Goal: Information Seeking & Learning: Find contact information

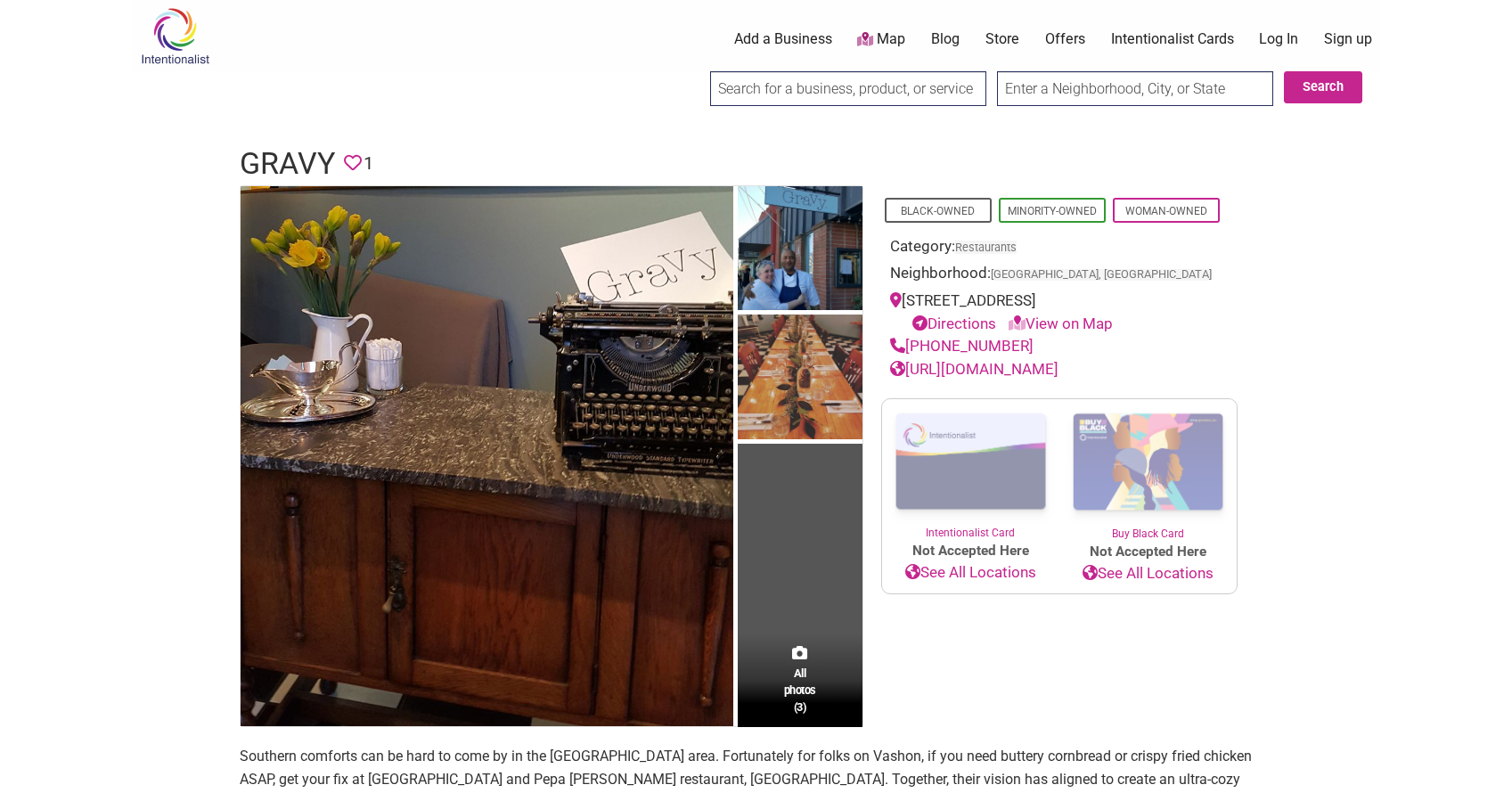
click at [126, 358] on body "× Menu 0 Add a Business Map Blog Store Offers Intentionalist Cards Buy Black Ca…" at bounding box center [756, 396] width 1512 height 793
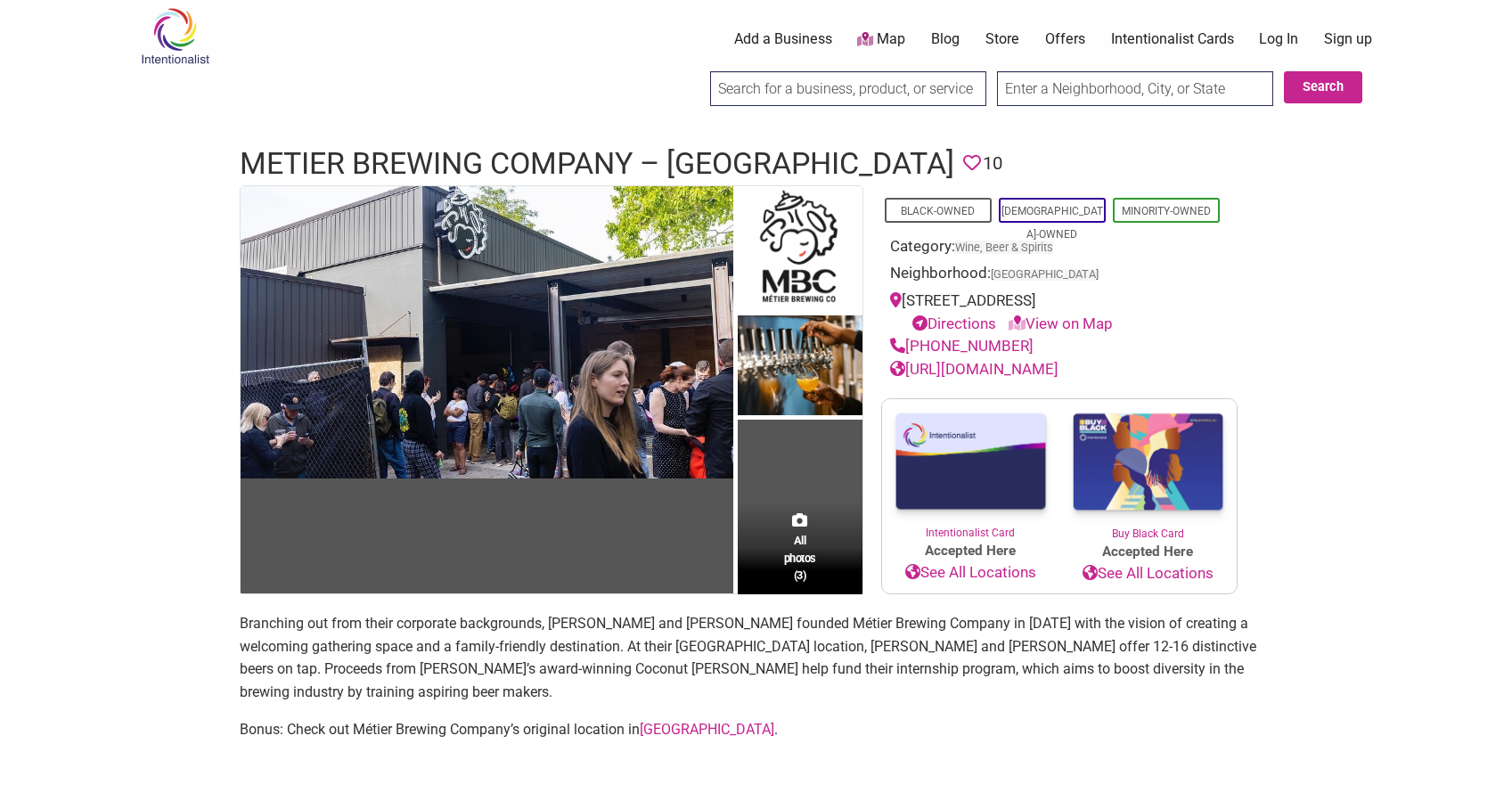
click at [103, 417] on body "× Menu 0 Add a Business Map Blog Store Offers Intentionalist Cards Buy Black Ca…" at bounding box center [756, 396] width 1512 height 793
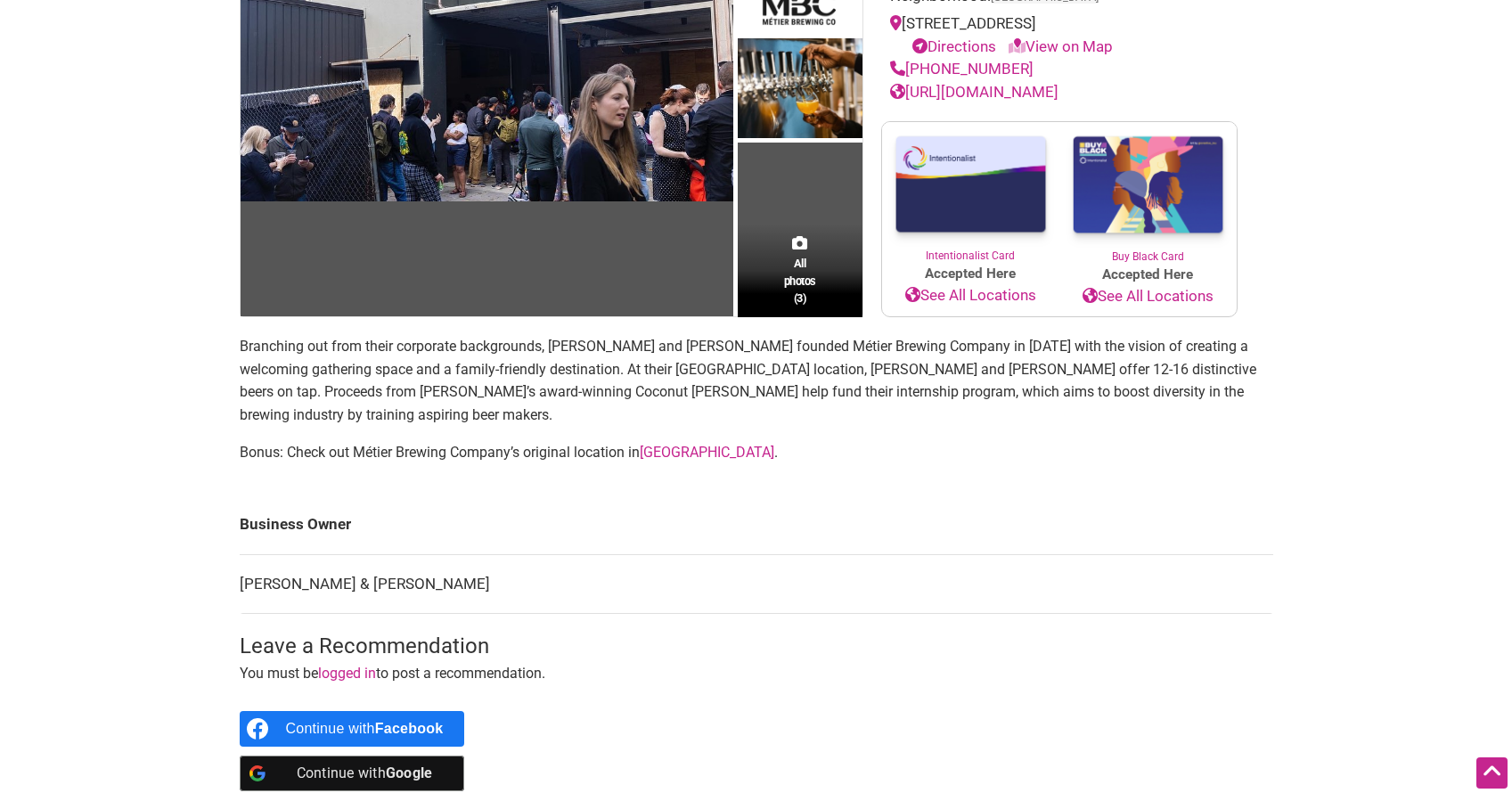
scroll to position [325, 0]
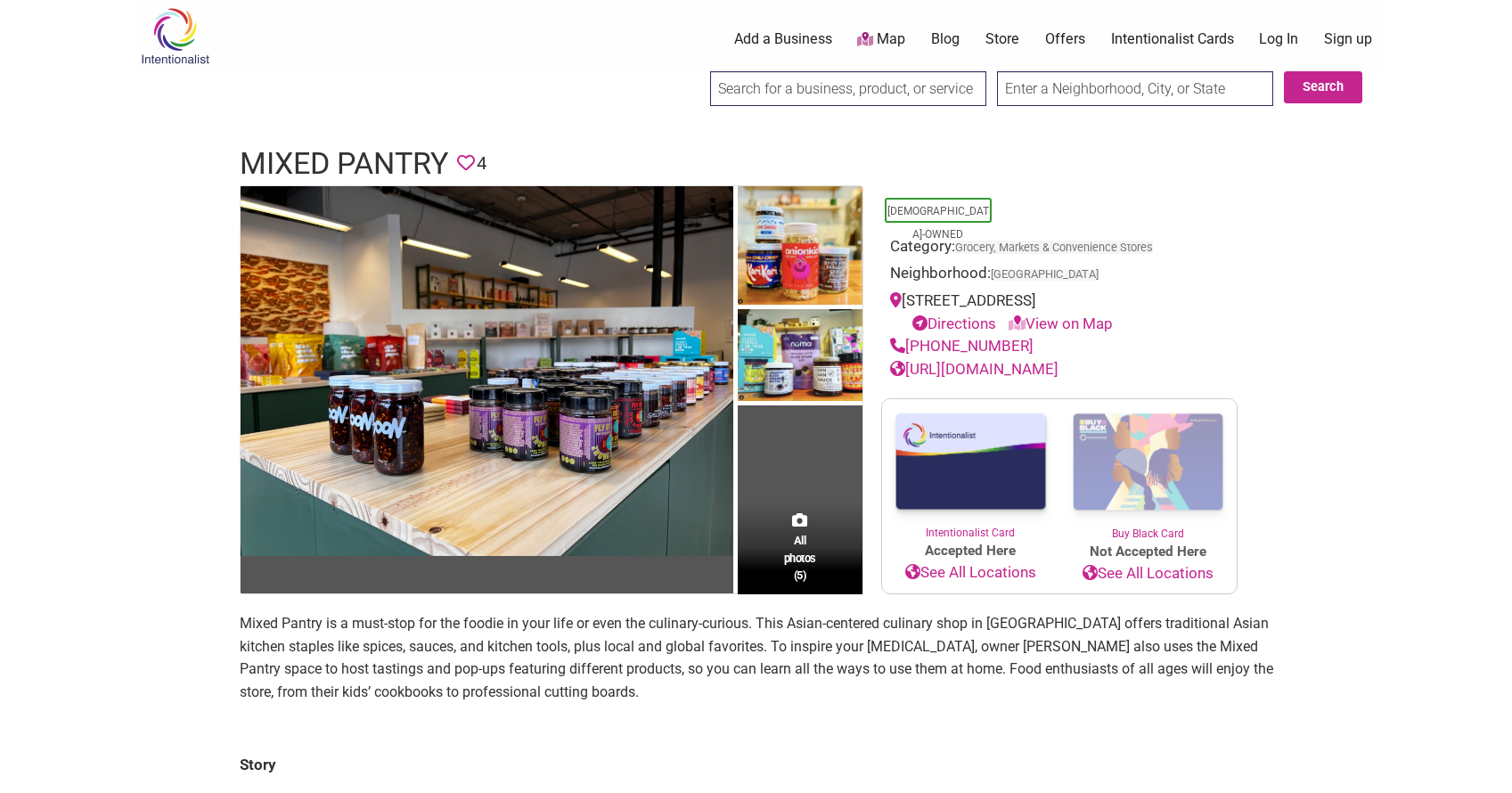
click at [117, 482] on body "× Menu 0 Add a Business Map Blog Store Offers Intentionalist Cards Buy Black Ca…" at bounding box center [756, 396] width 1512 height 793
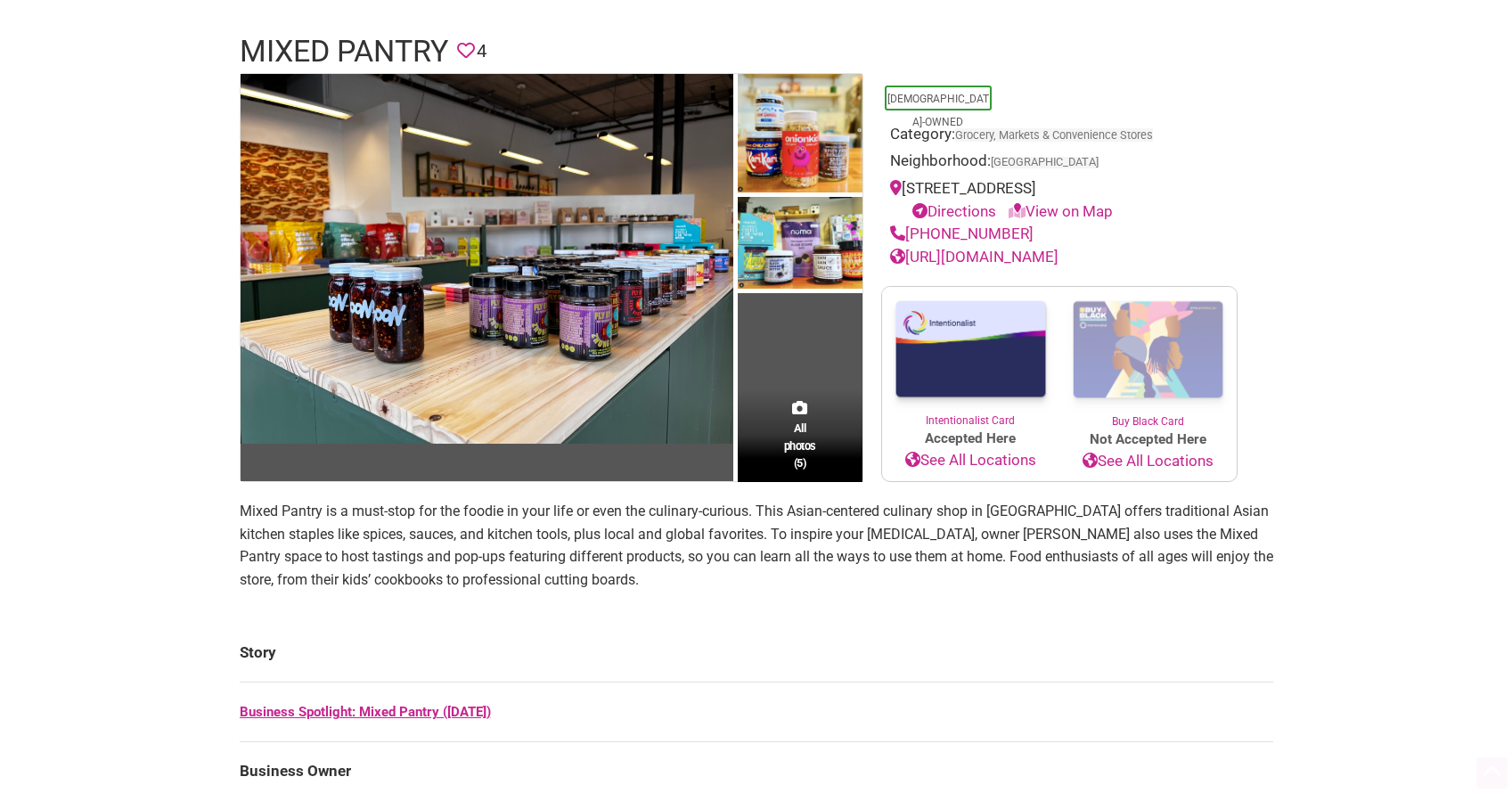
scroll to position [154, 0]
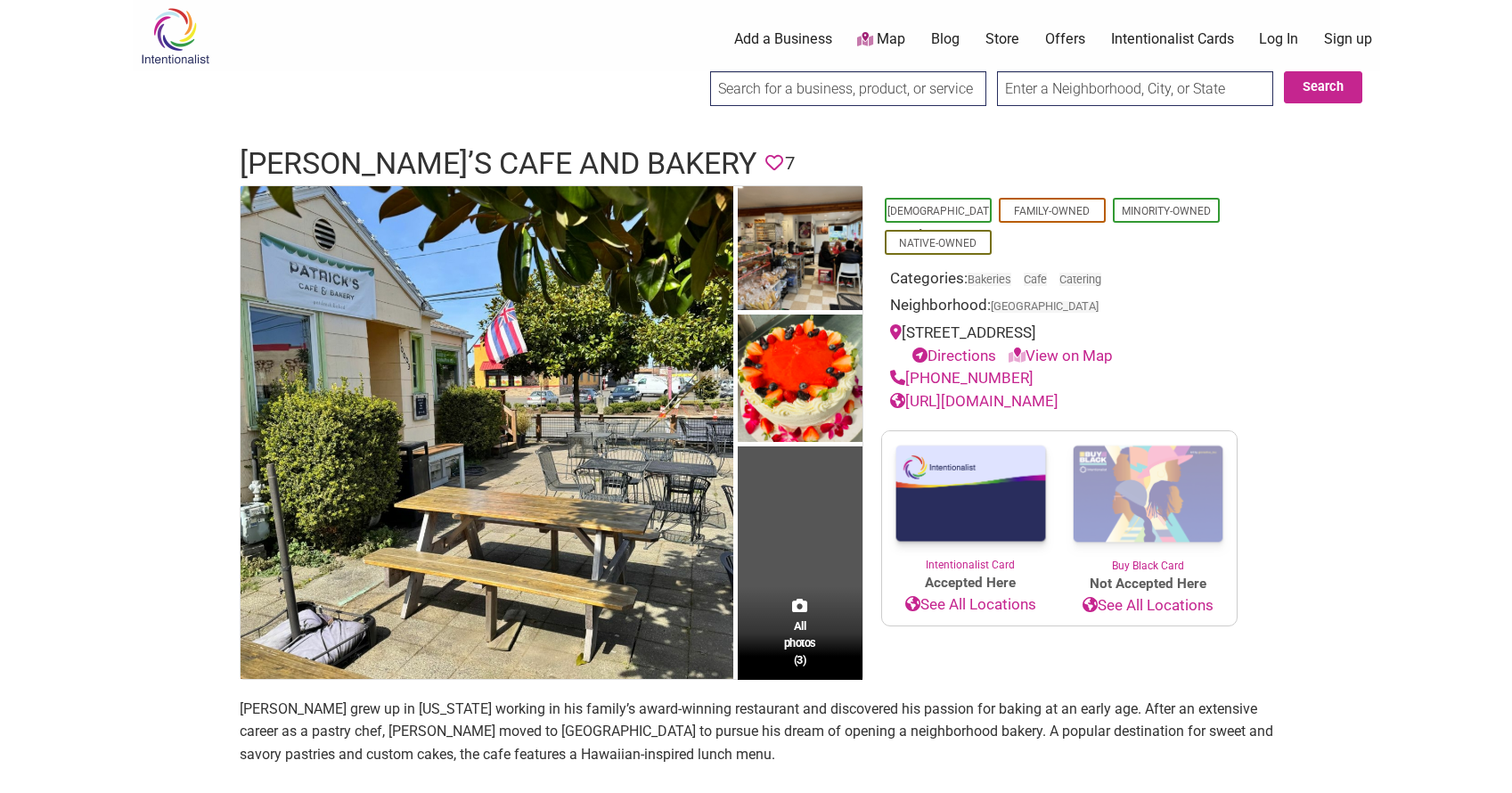
click at [49, 370] on body "× Menu 0 Add a Business Map Blog Store Offers Intentionalist Cards Buy Black Ca…" at bounding box center [756, 396] width 1512 height 793
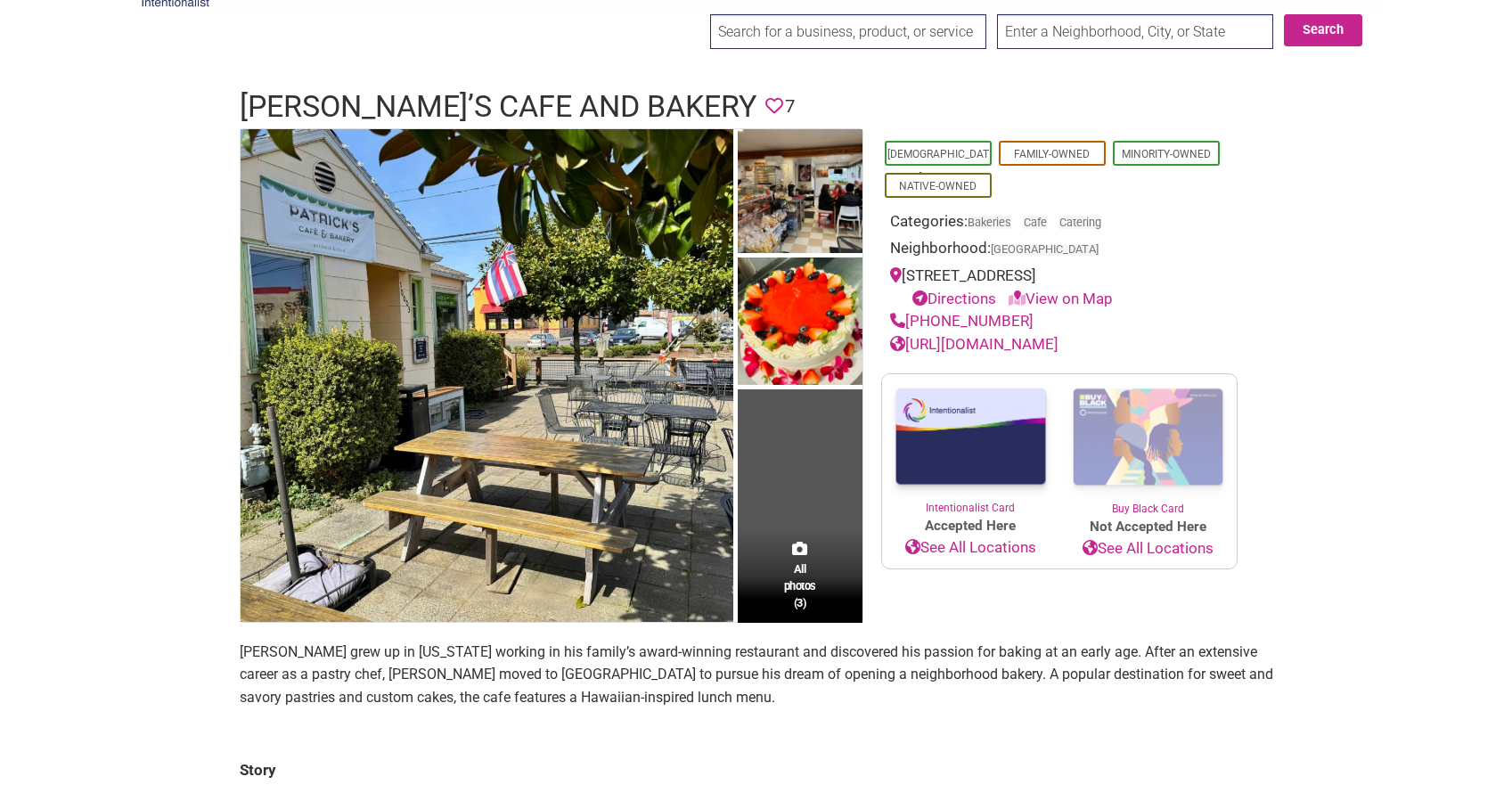
scroll to position [231, 0]
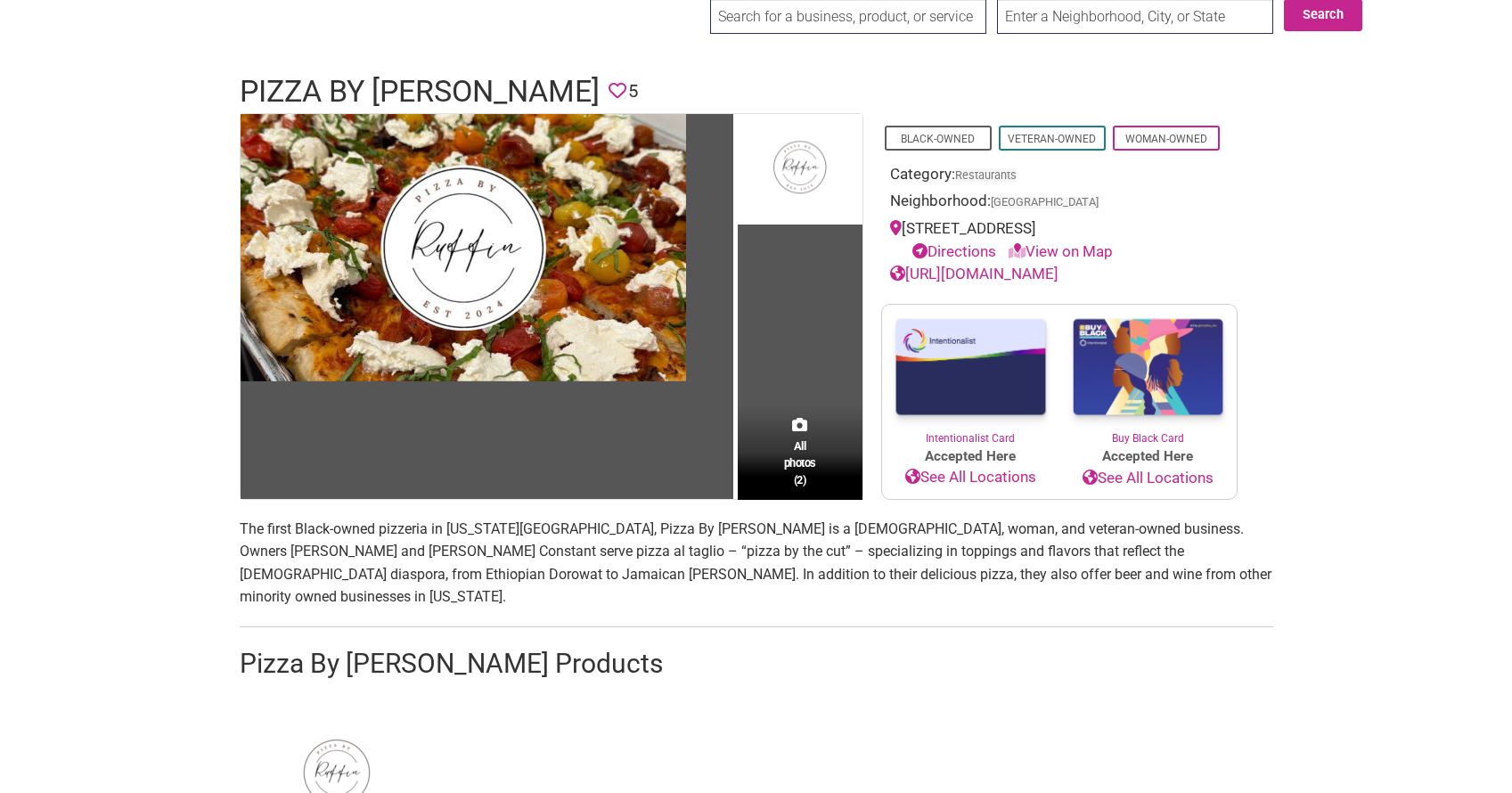
scroll to position [76, 0]
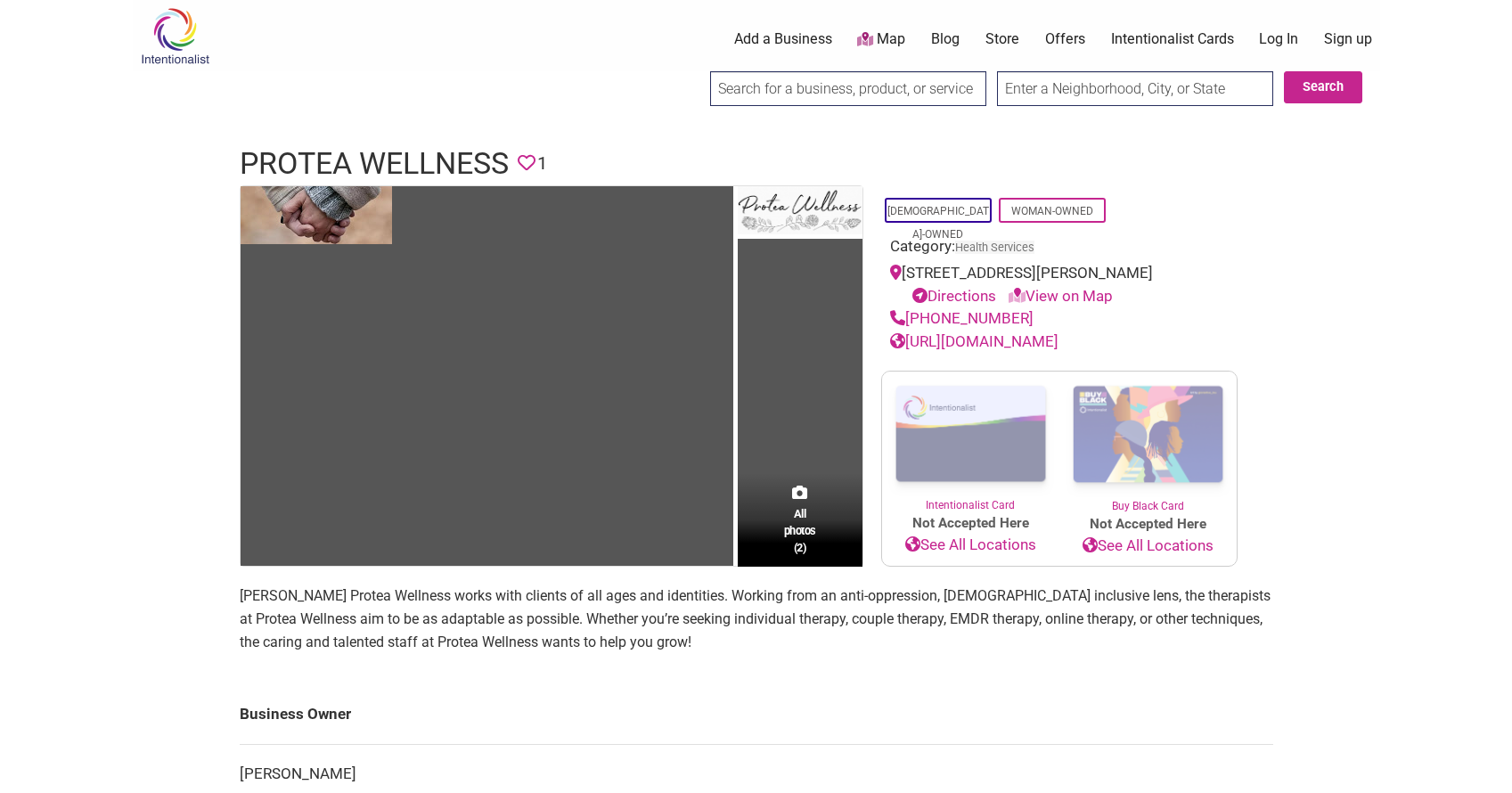
click at [169, 275] on div "Intentionalist Spend like it matters 0 Add a Business Map Blog Store Offers Int…" at bounding box center [756, 727] width 1247 height 1456
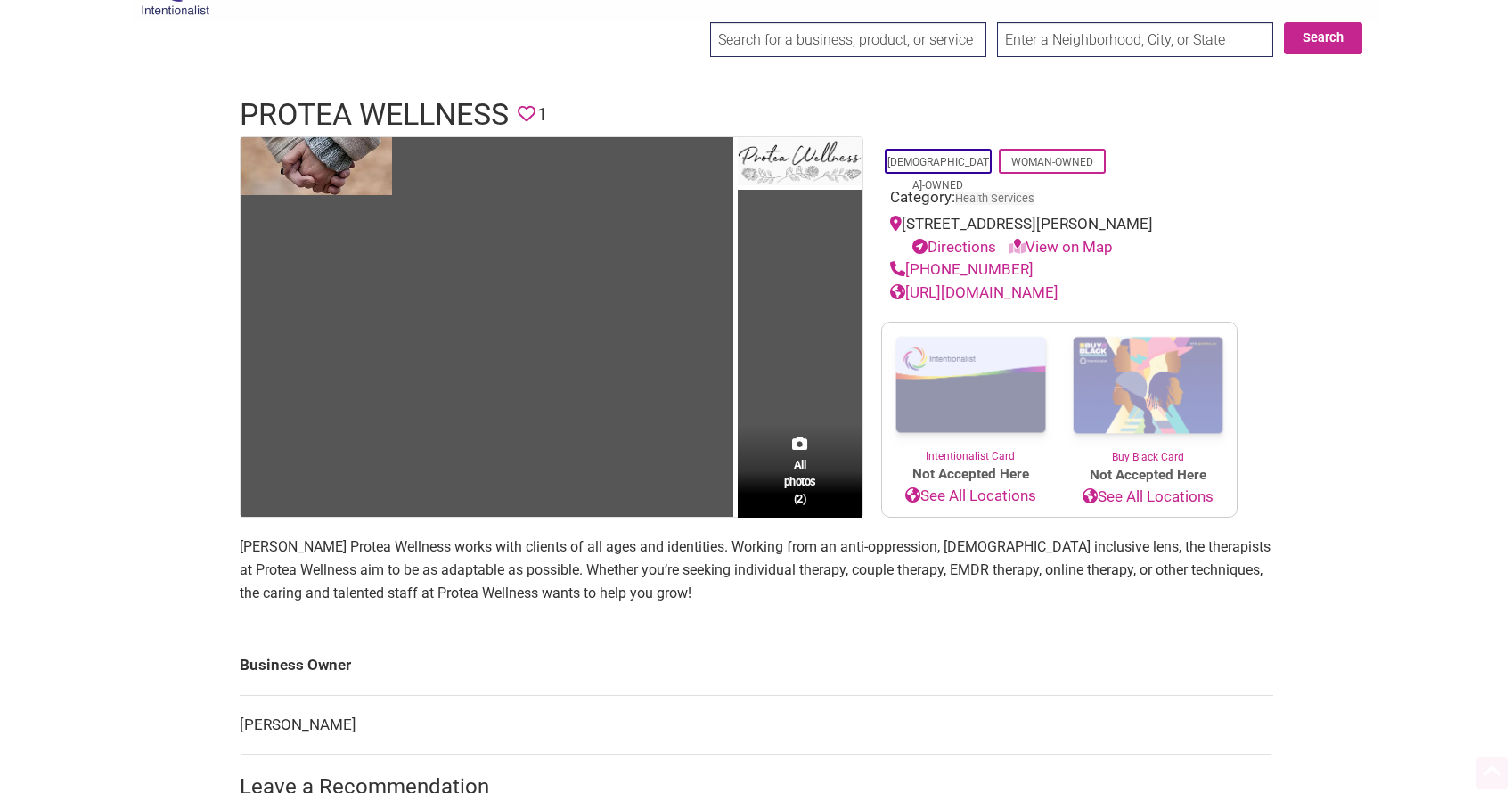
scroll to position [159, 0]
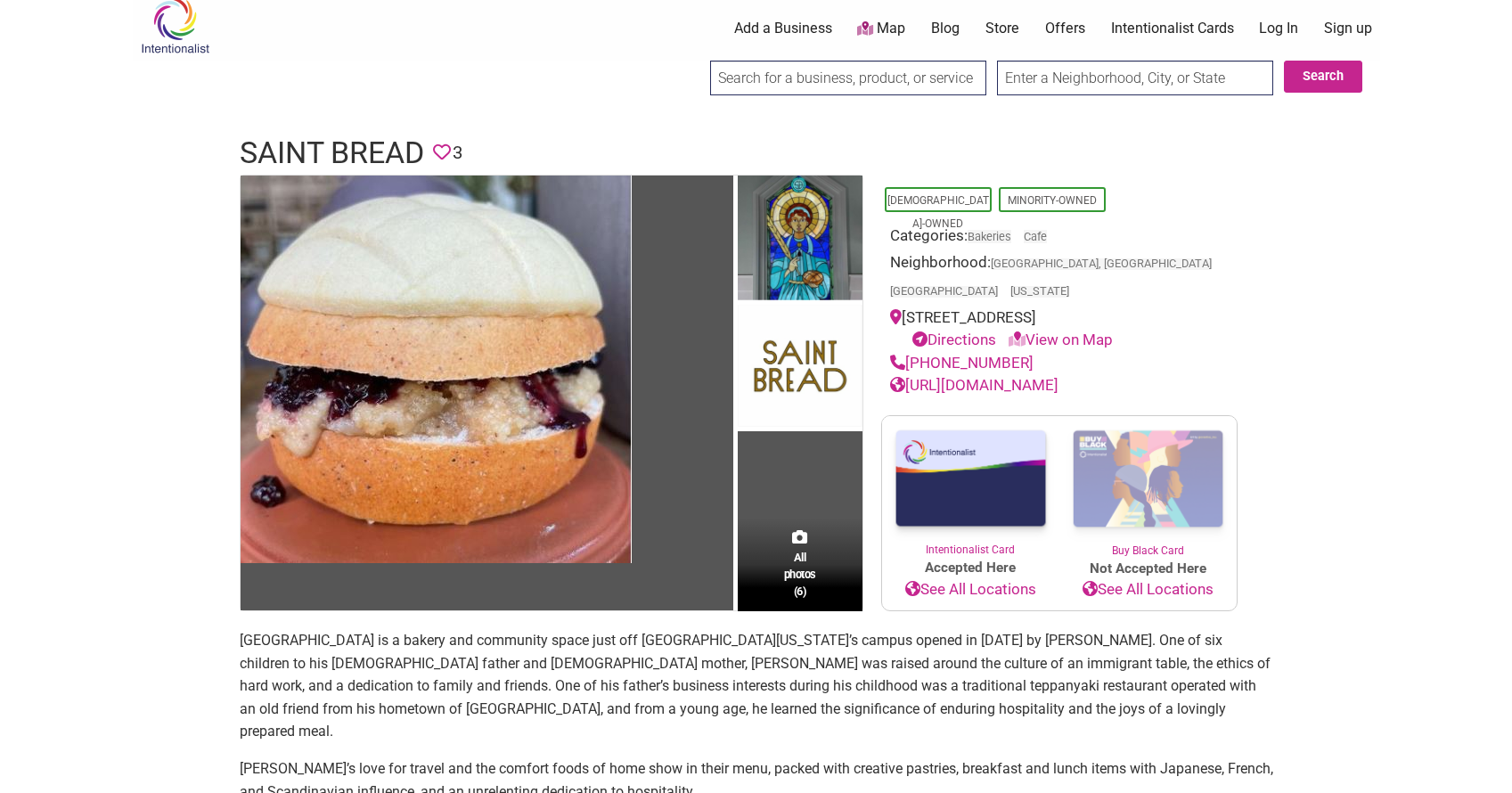
scroll to position [14, 0]
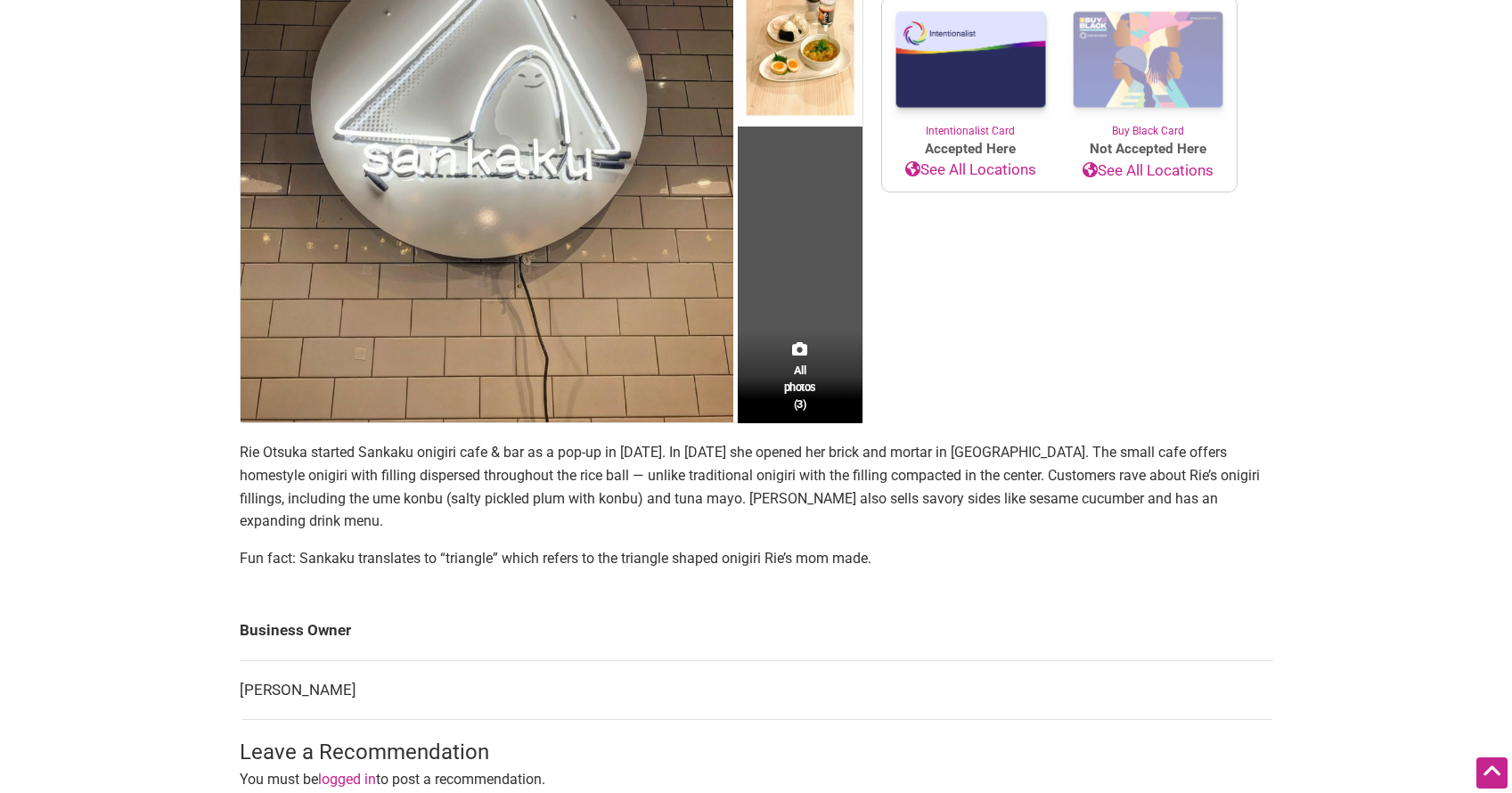
scroll to position [197, 0]
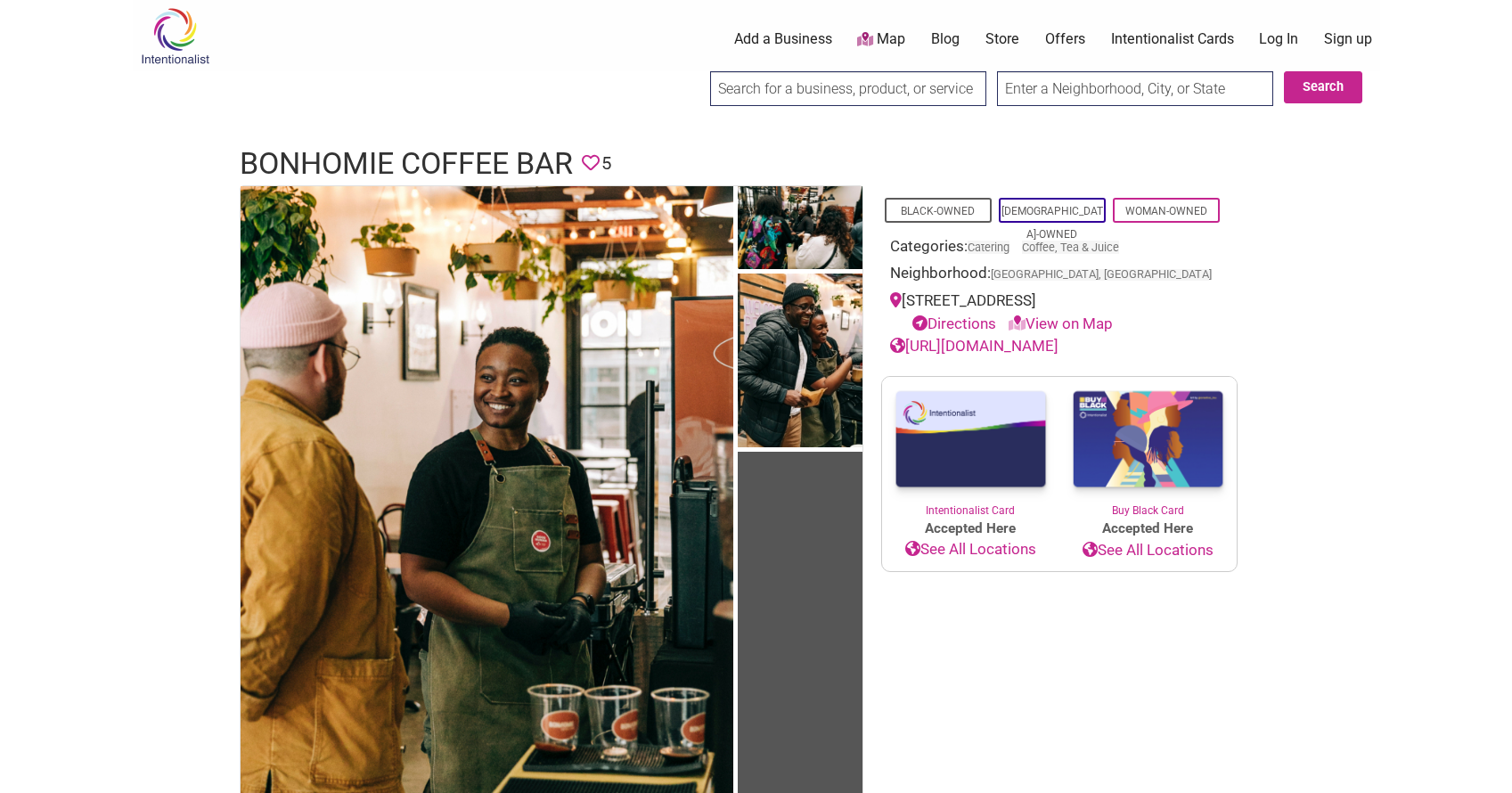
click at [101, 343] on body "× Menu 0 Add a Business Map Blog Store Offers Intentionalist Cards Buy Black Ca…" at bounding box center [756, 396] width 1512 height 793
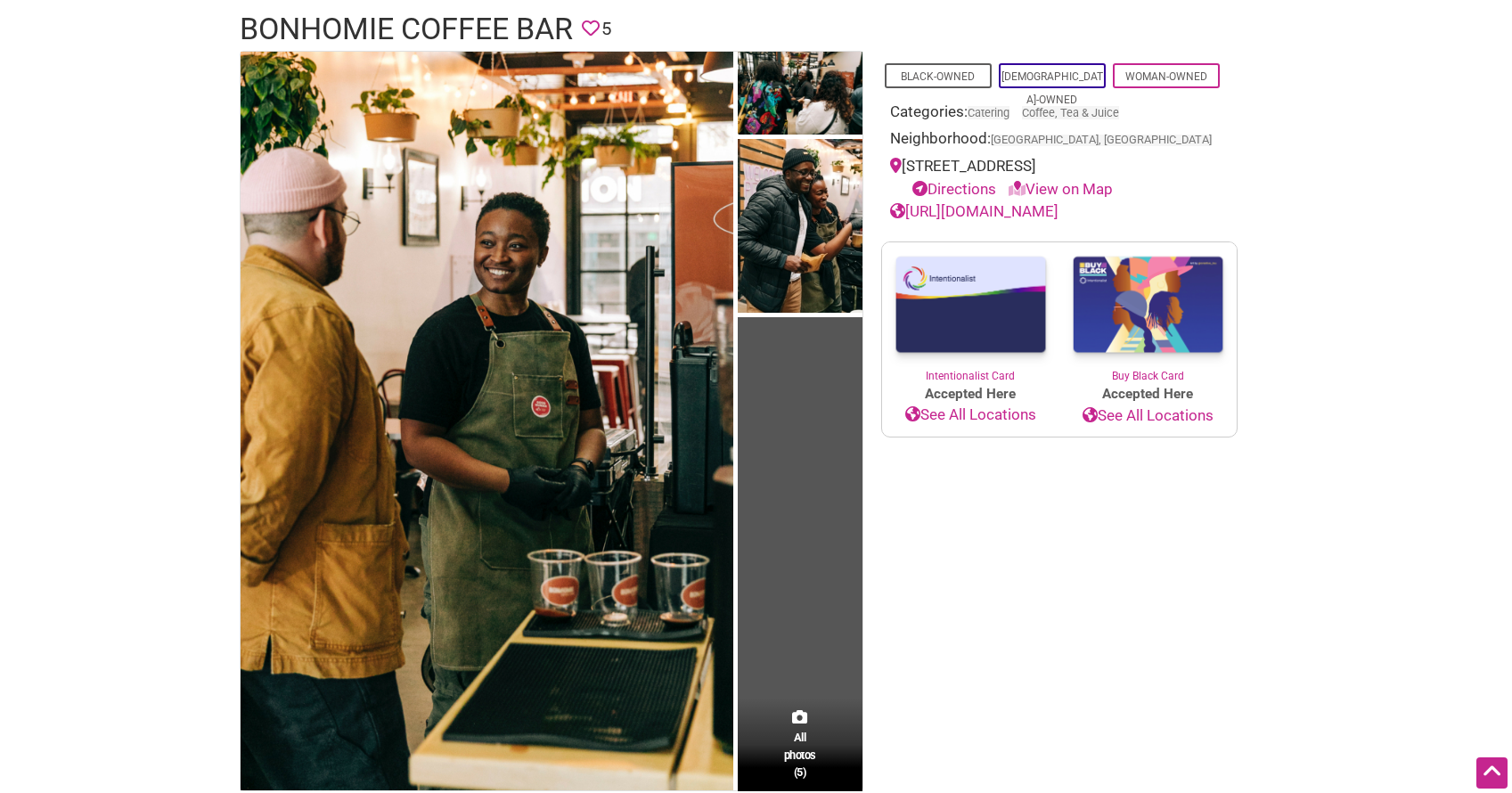
scroll to position [131, 0]
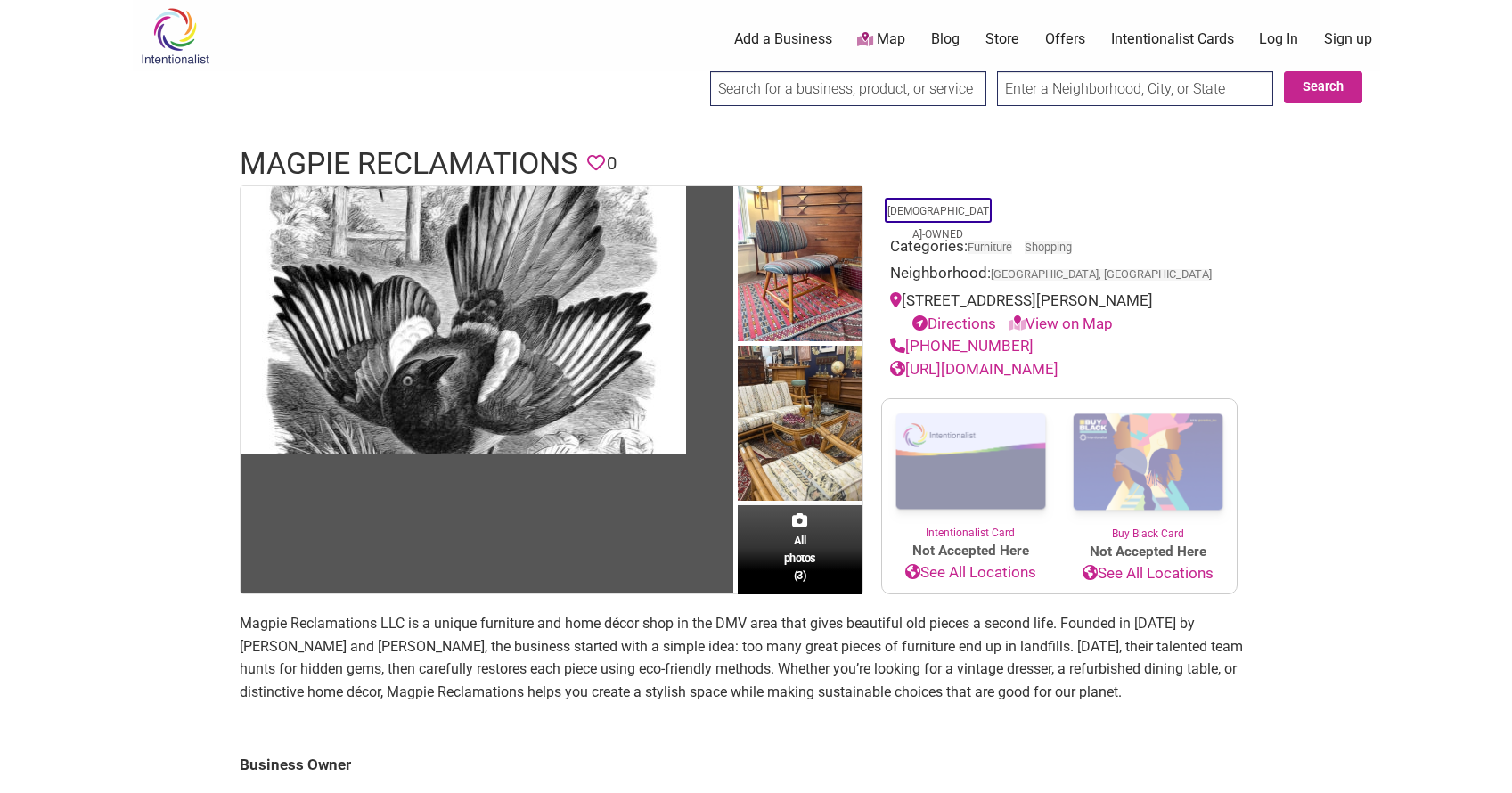
click at [182, 312] on div "Intentionalist Spend like it matters 0 Add a Business Map Blog Store Offers Int…" at bounding box center [756, 753] width 1247 height 1506
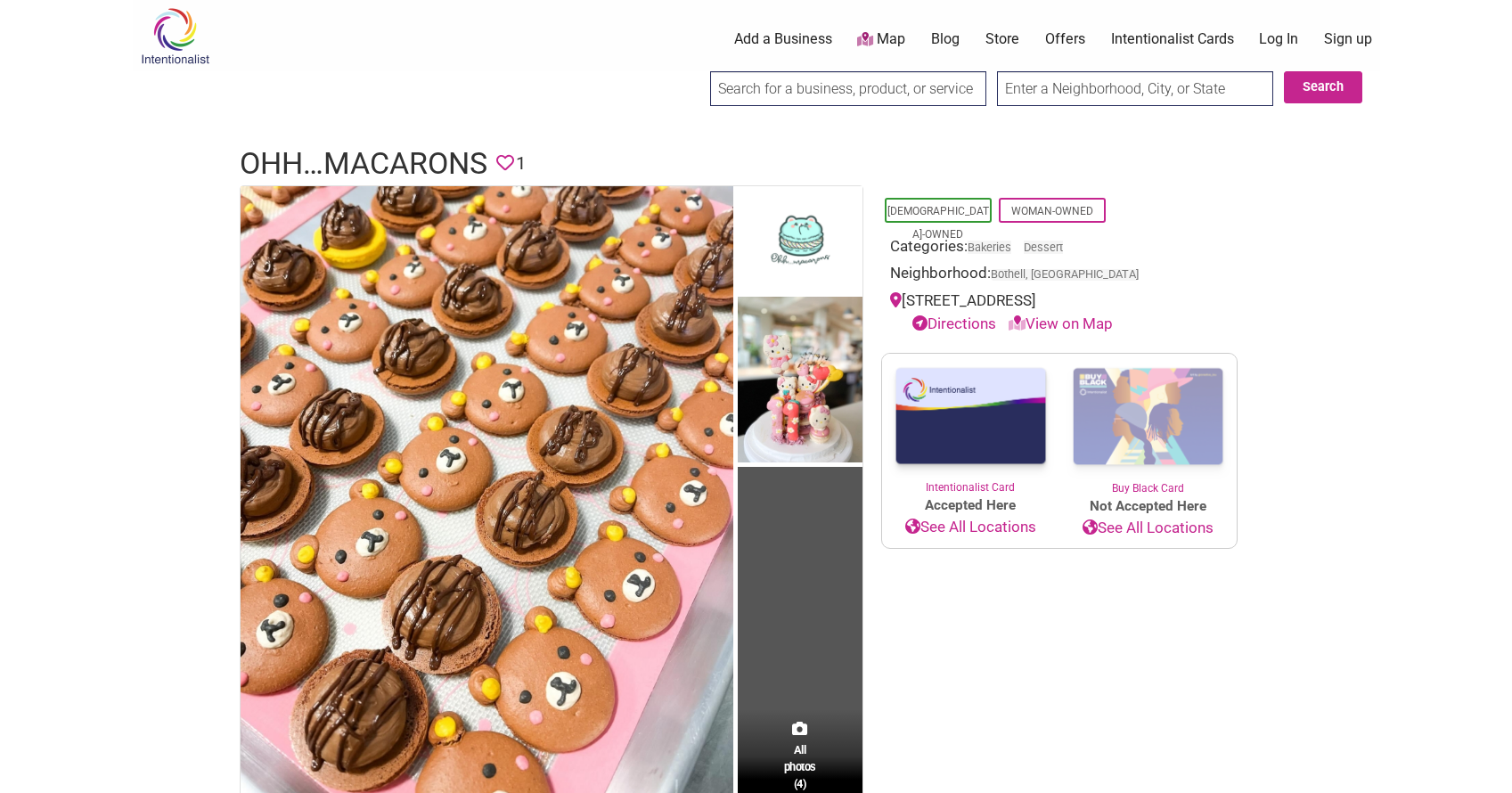
click at [126, 340] on body "× Menu 0 Add a Business Map Blog Store Offers Intentionalist Cards Buy Black Ca…" at bounding box center [756, 396] width 1512 height 793
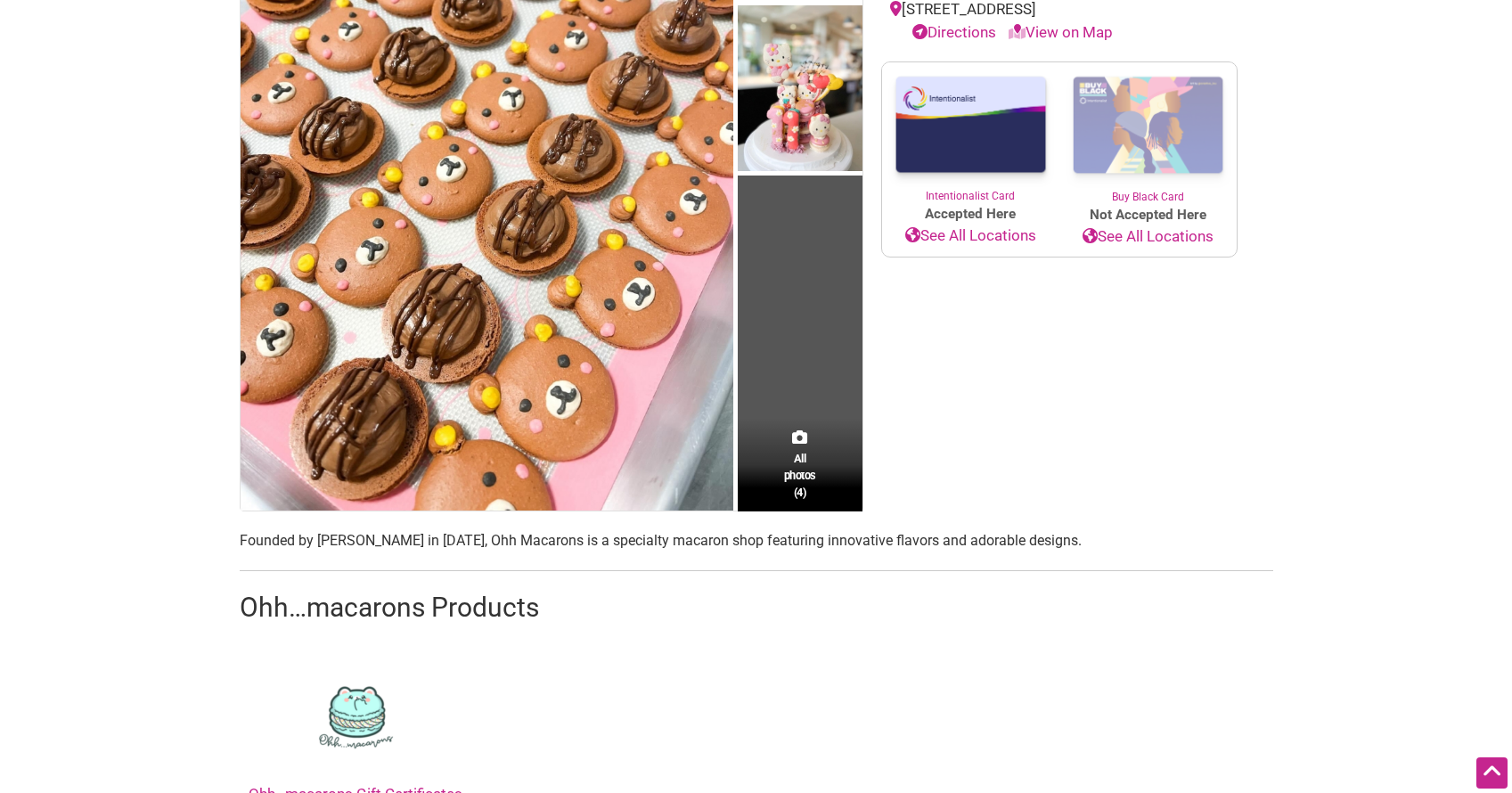
scroll to position [358, 0]
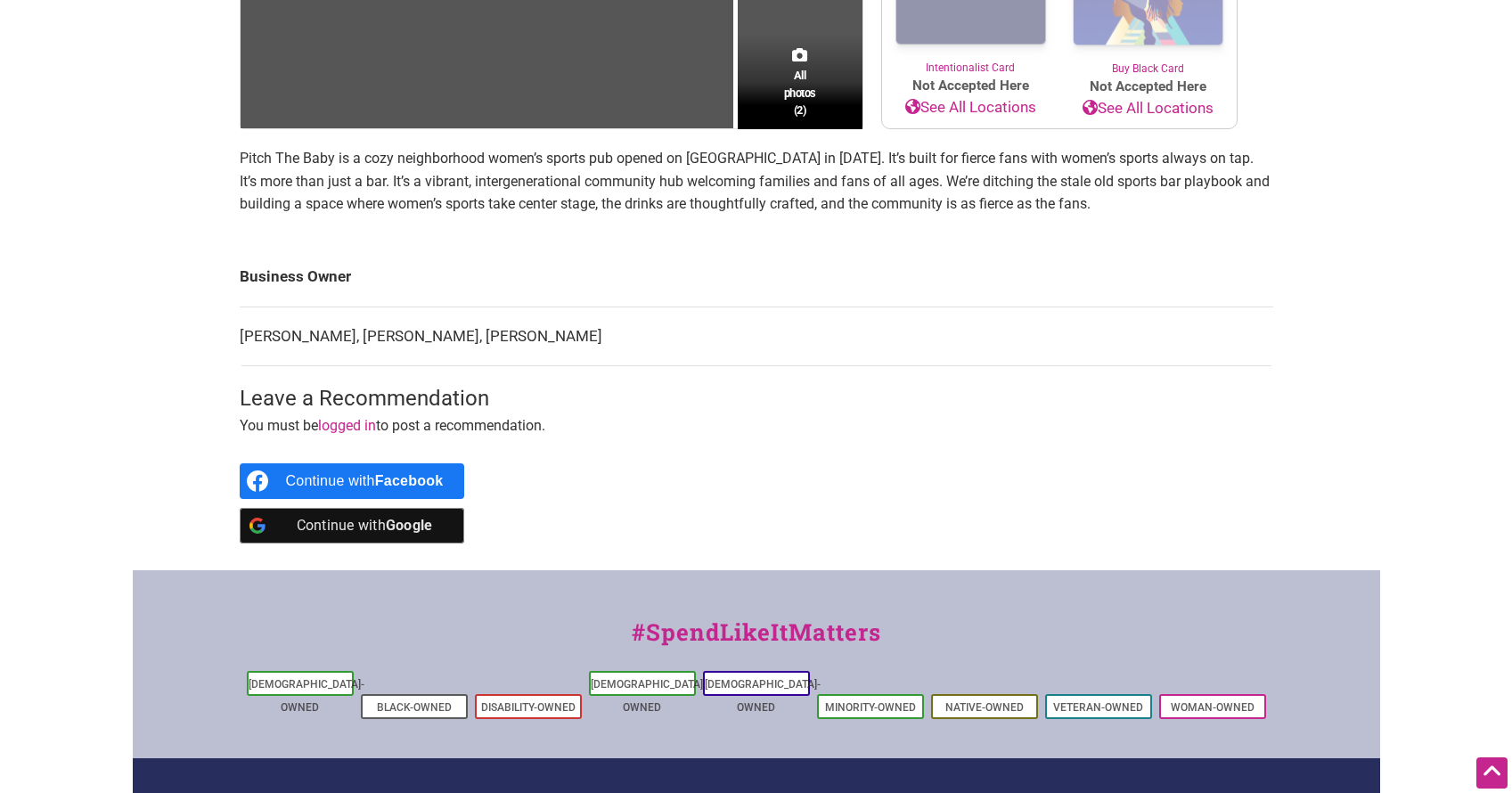
scroll to position [626, 0]
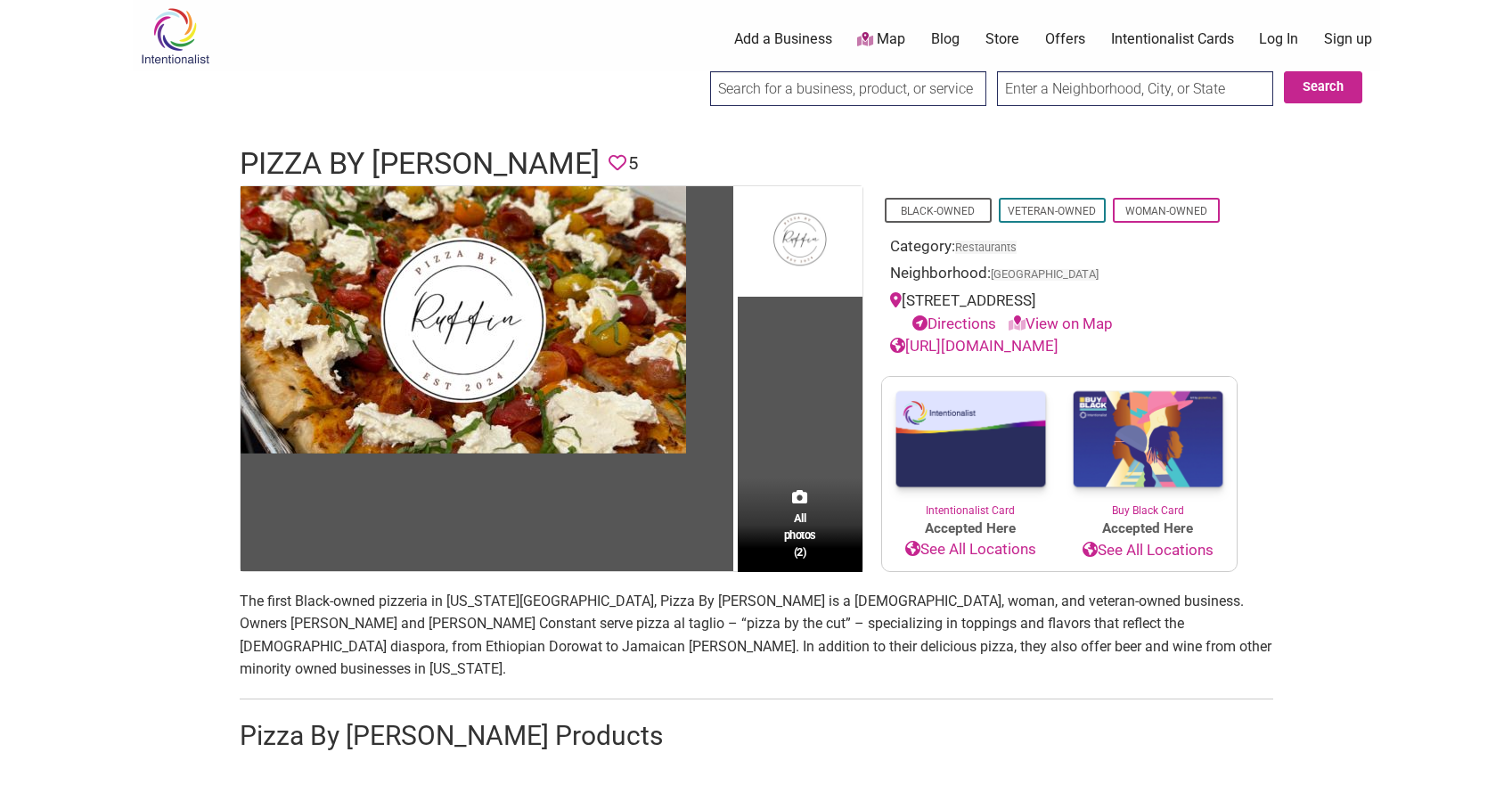
drag, startPoint x: 120, startPoint y: 352, endPoint x: 133, endPoint y: 364, distance: 17.7
click at [120, 352] on body "× Menu 0 Add a Business Map Blog Store Offers Intentionalist Cards Buy Black Ca…" at bounding box center [756, 396] width 1512 height 793
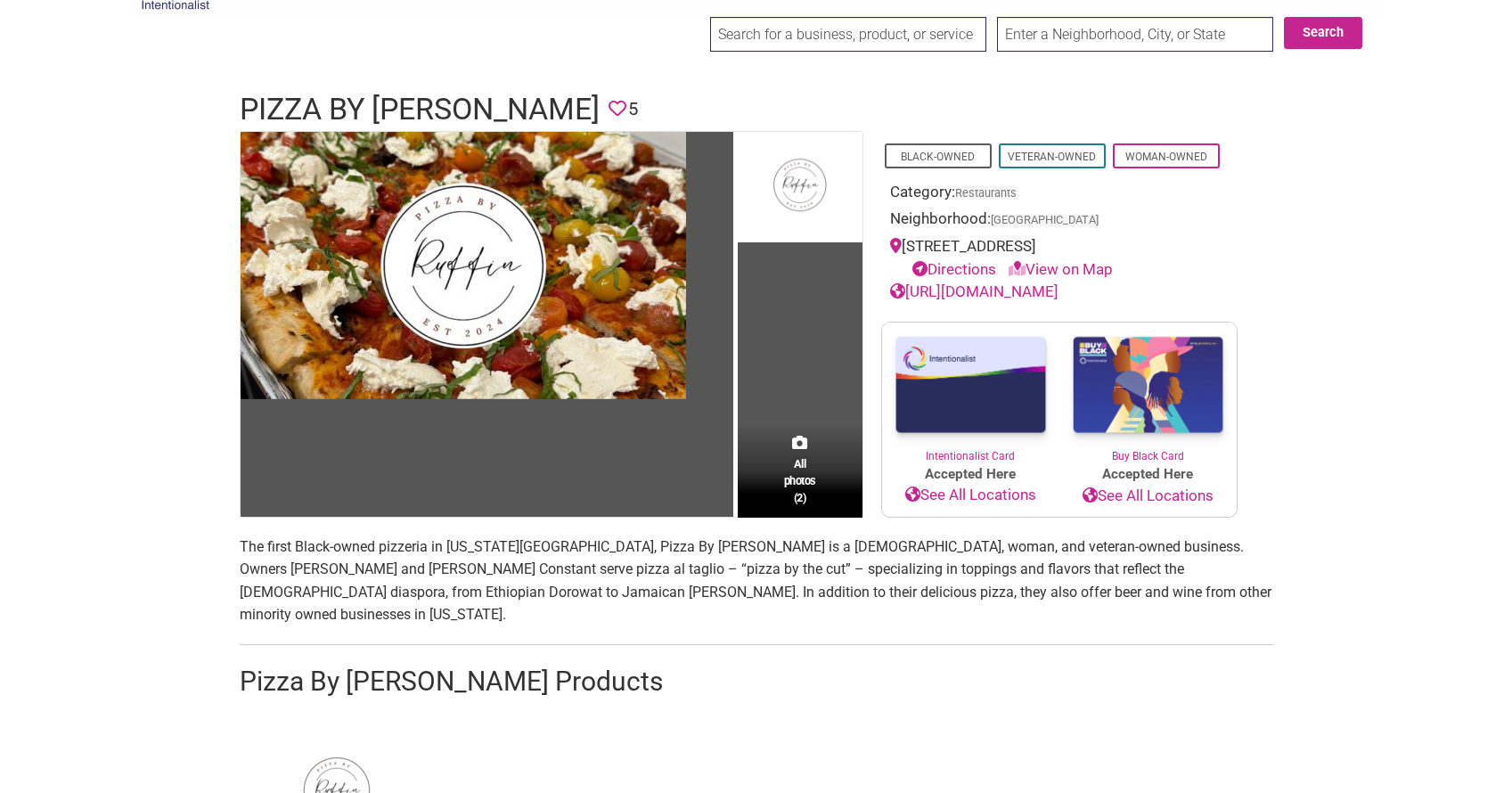
scroll to position [119, 0]
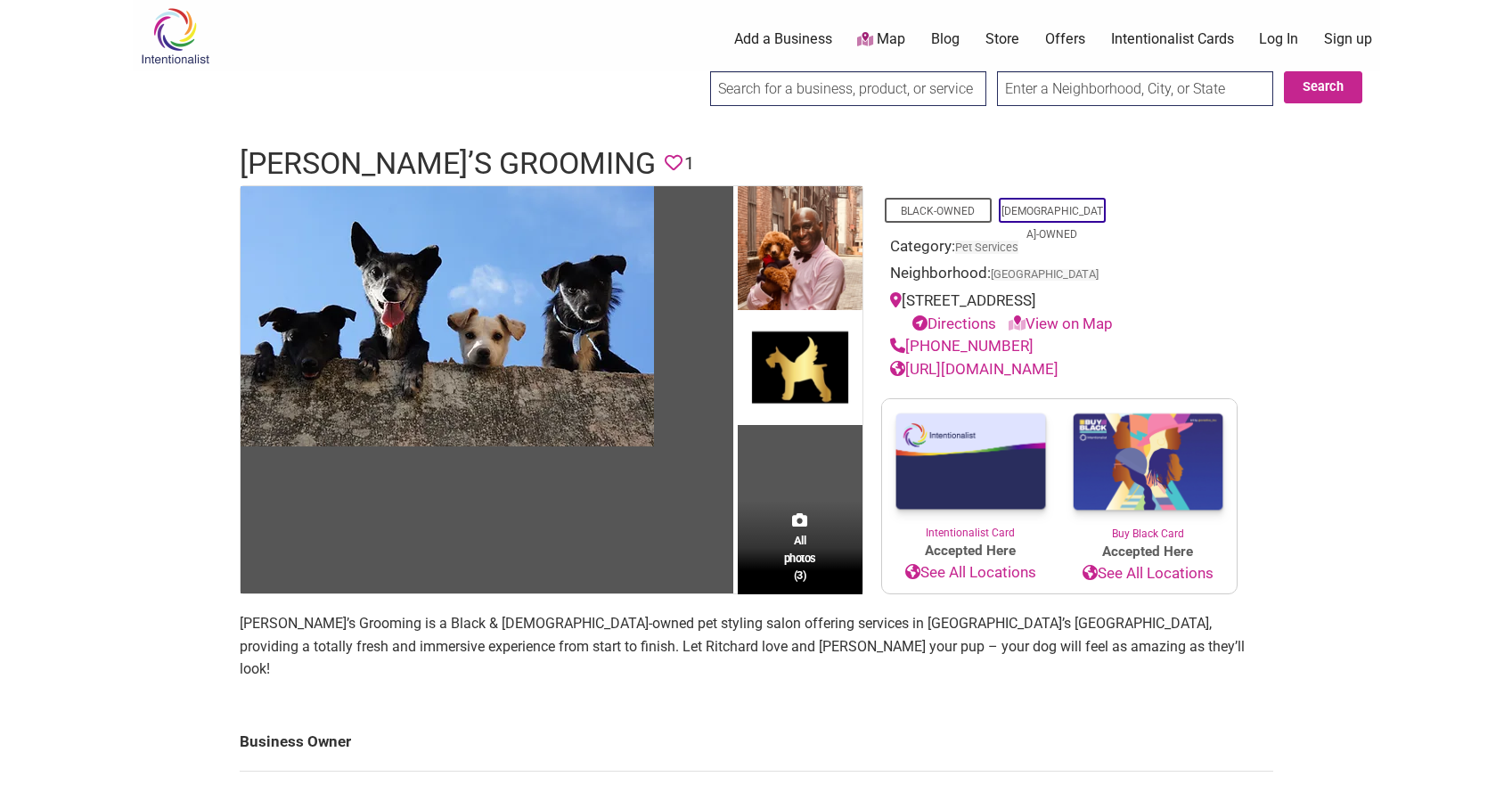
click at [12, 278] on body "× Menu 0 Add a Business Map Blog Store Offers Intentionalist Cards Buy Black Ca…" at bounding box center [756, 396] width 1512 height 793
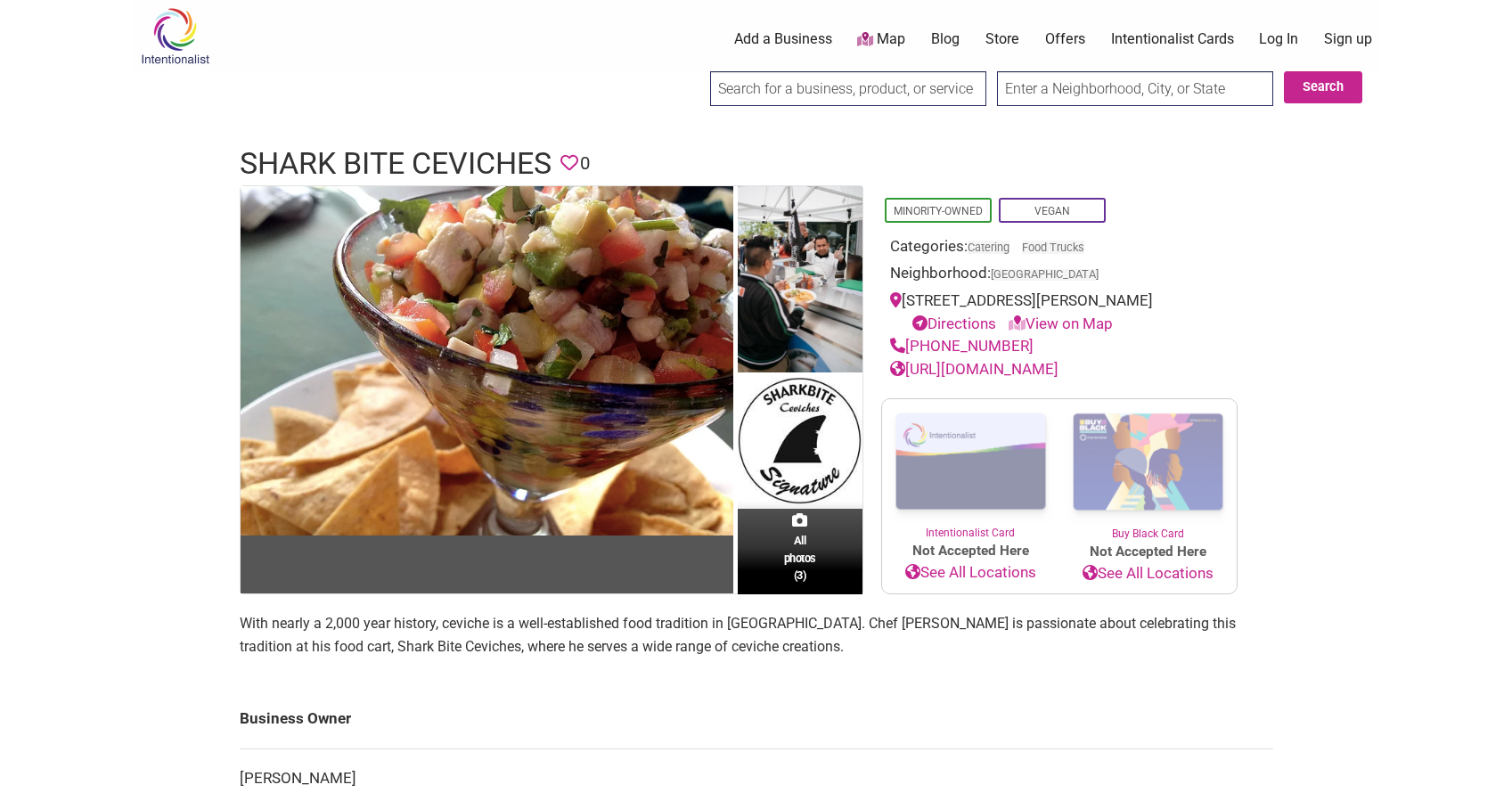
click at [125, 405] on body "× Menu 0 Add a Business Map Blog Store Offers Intentionalist Cards Buy Black Ca…" at bounding box center [756, 396] width 1512 height 793
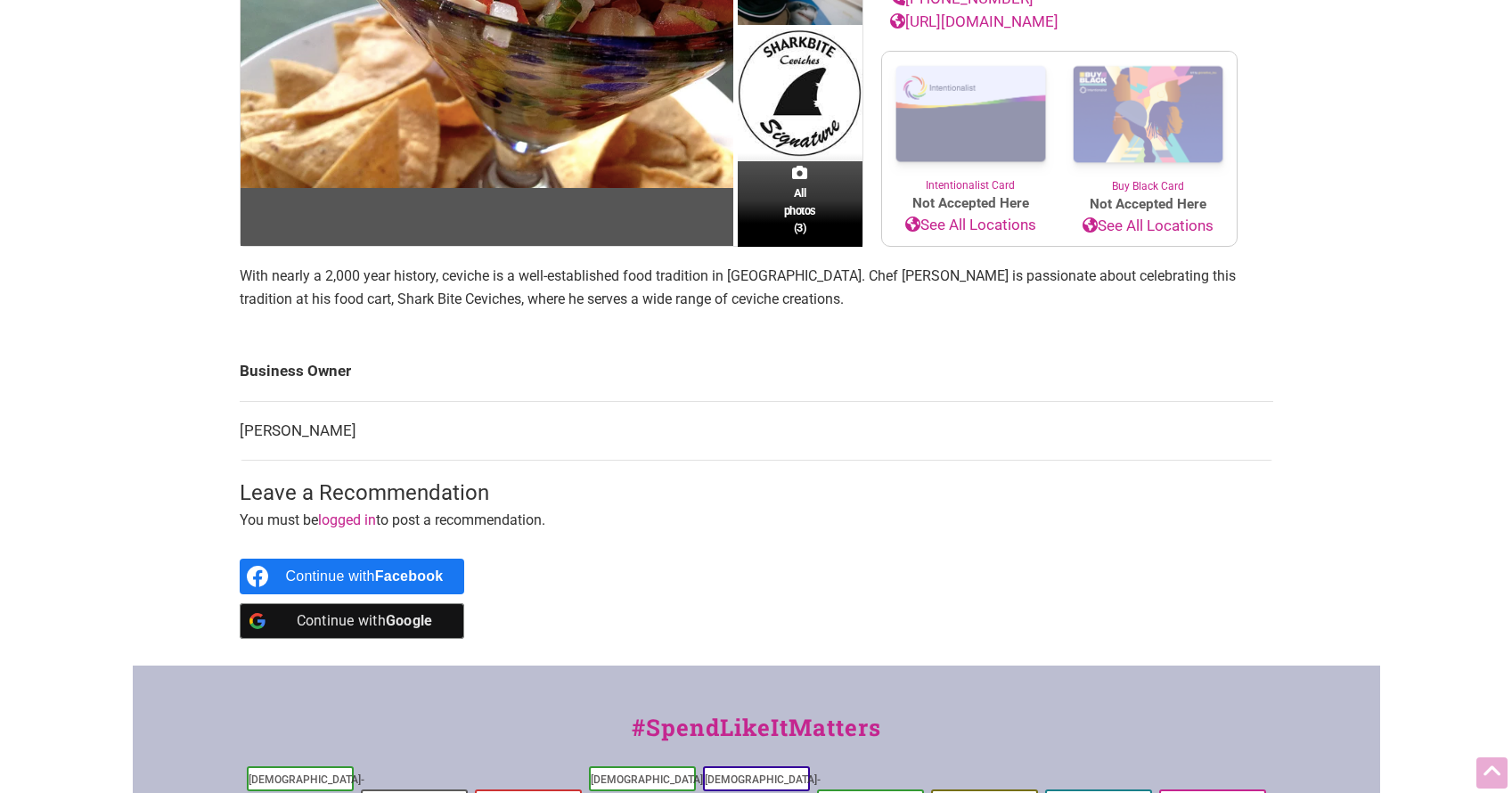
scroll to position [351, 0]
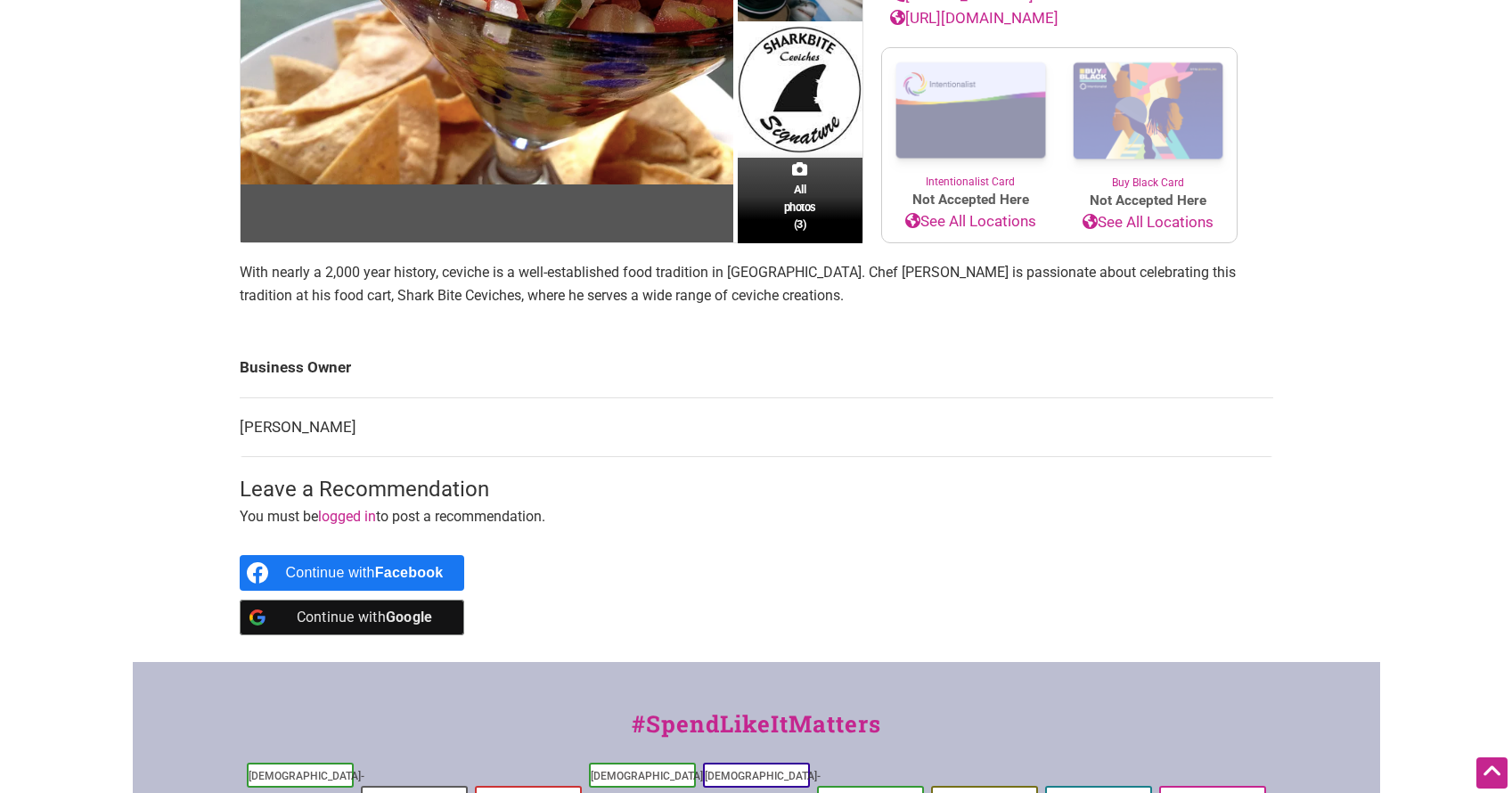
drag, startPoint x: 58, startPoint y: 333, endPoint x: 76, endPoint y: 327, distance: 19.0
click at [60, 333] on body "× Menu 0 Add a Business Map Blog Store Offers Intentionalist Cards Buy Black Ca…" at bounding box center [756, 45] width 1512 height 793
click at [415, 381] on td "Business Owner" at bounding box center [756, 368] width 1033 height 59
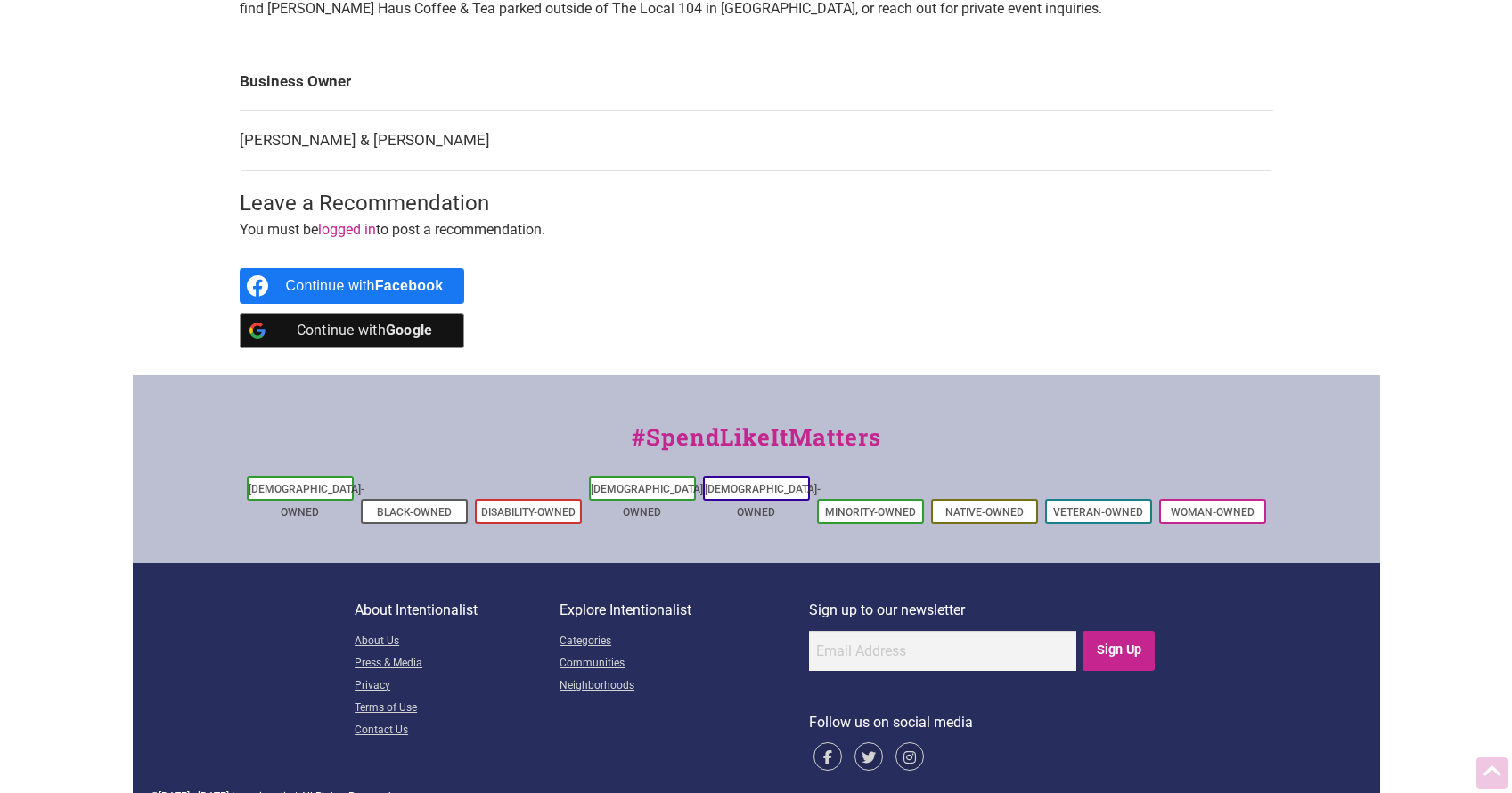
scroll to position [873, 0]
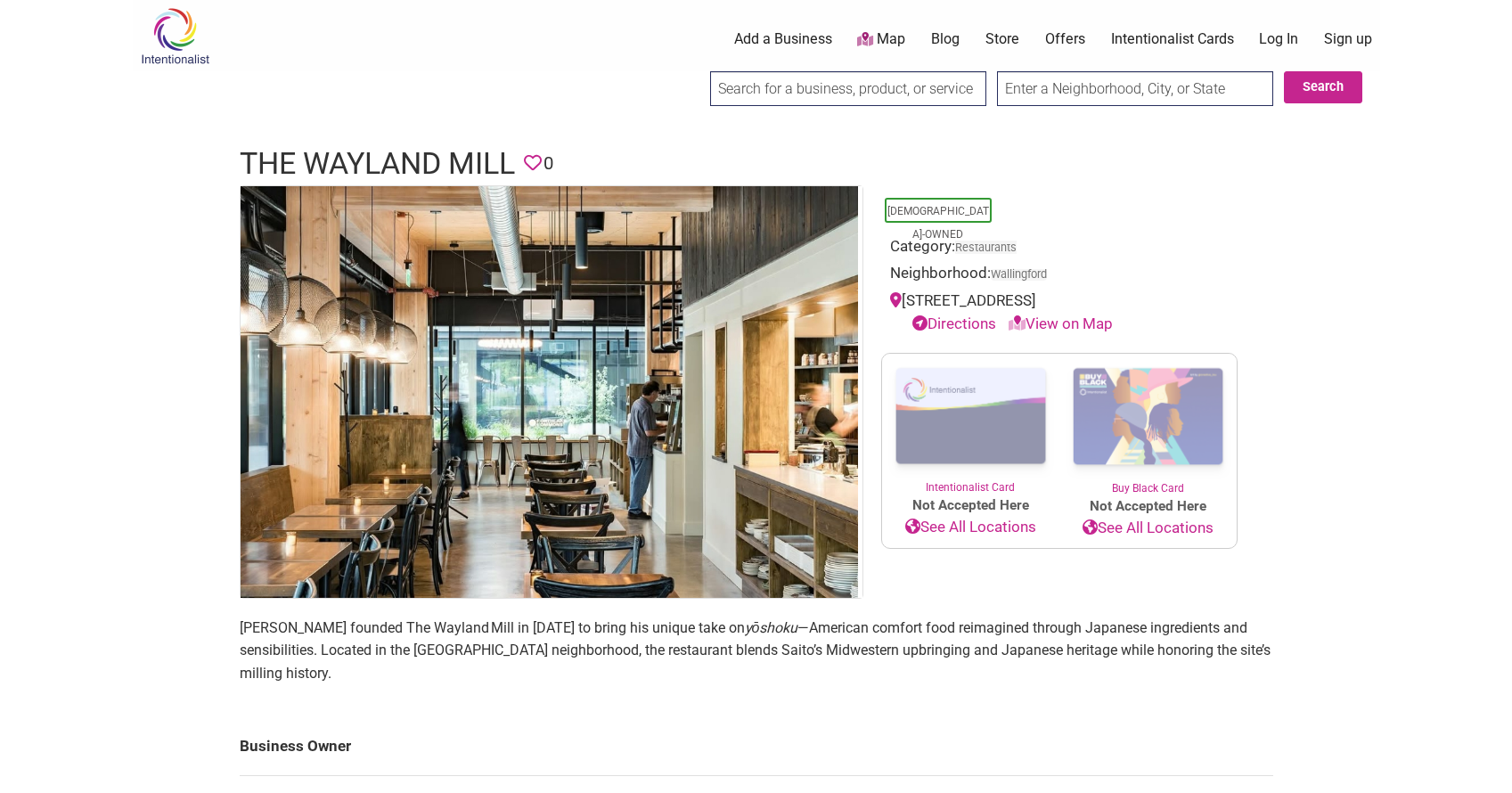
click at [125, 269] on body "× Menu 0 Add a Business Map Blog Store Offers Intentionalist Cards Buy Black Ca…" at bounding box center [756, 396] width 1512 height 793
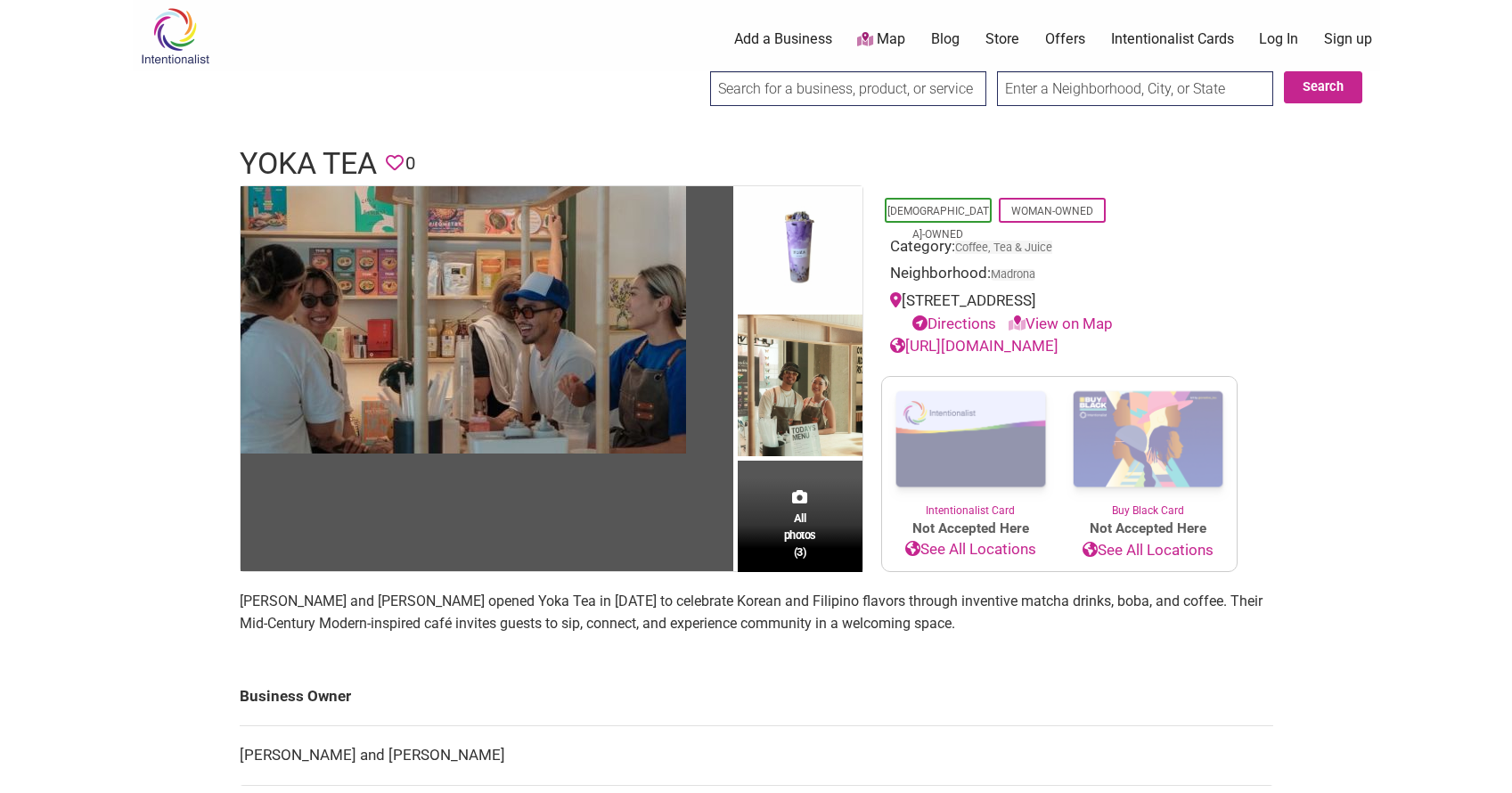
click at [112, 271] on body "× Menu 0 Add a Business Map Blog Store Offers Intentionalist Cards Buy Black Ca…" at bounding box center [756, 396] width 1512 height 793
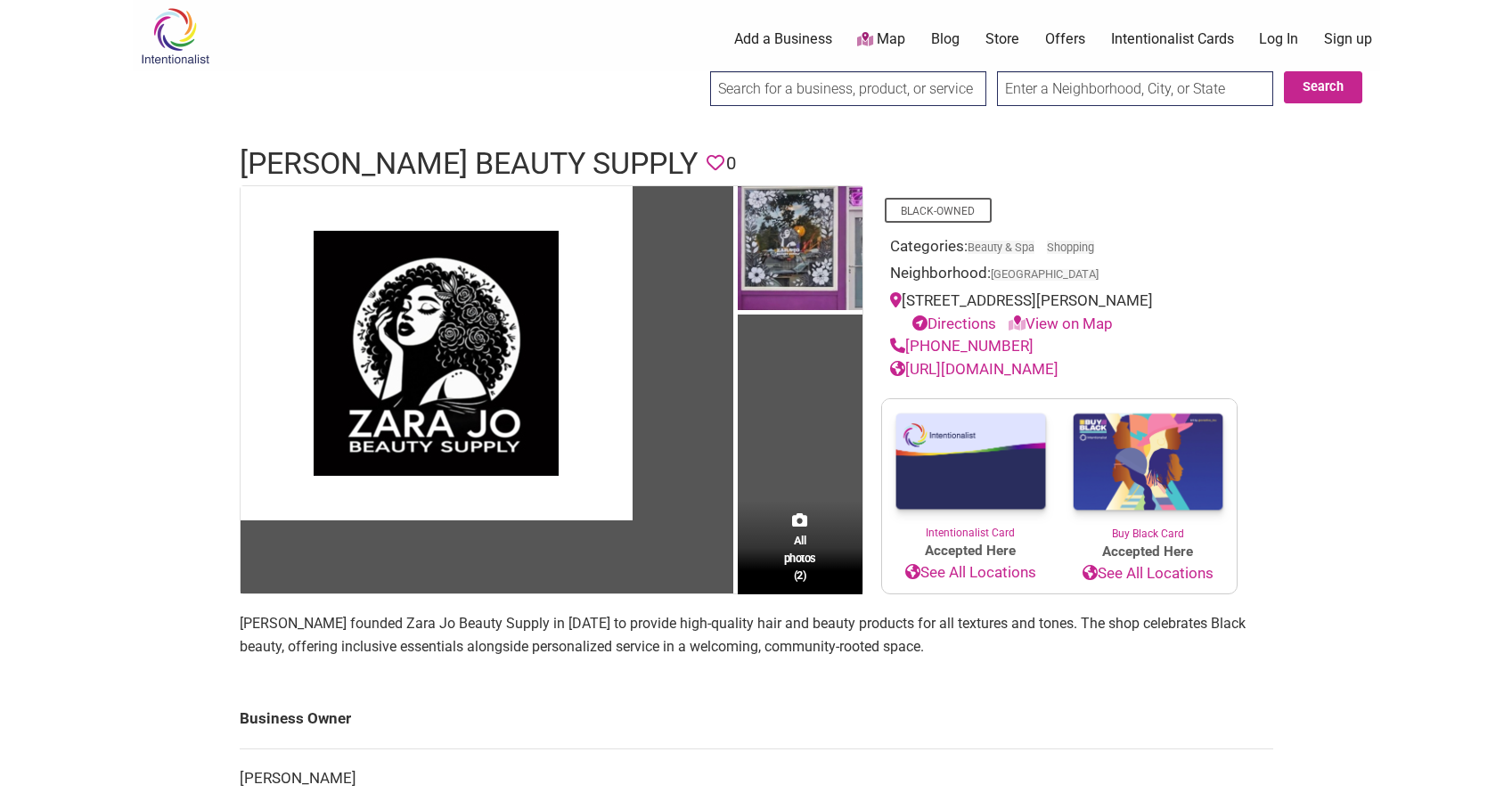
click at [47, 404] on body "× Menu 0 Add a Business Map Blog Store Offers Intentionalist Cards Buy Black Ca…" at bounding box center [756, 396] width 1512 height 793
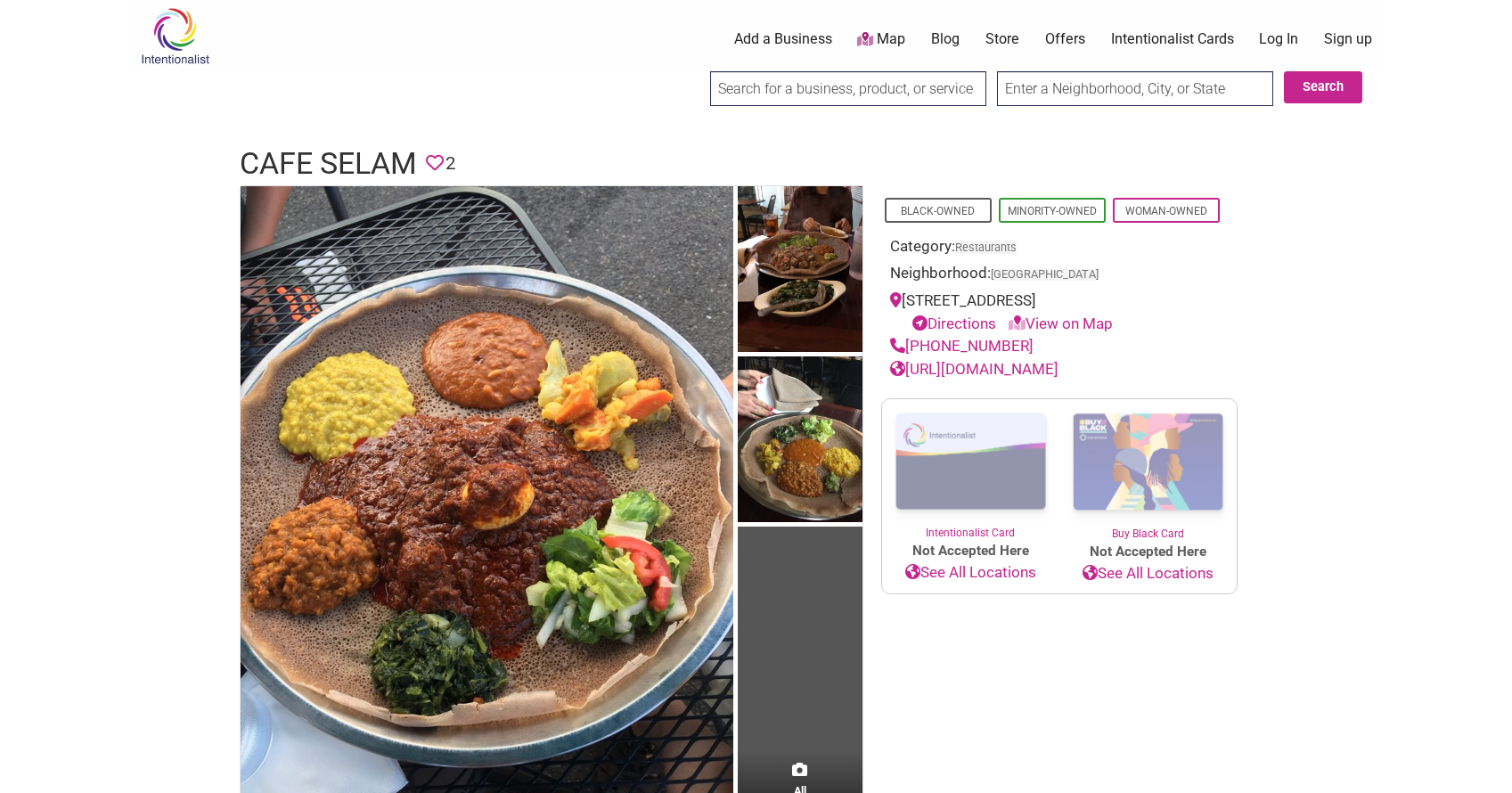
click at [101, 298] on body "× Menu 0 Add a Business Map Blog Store Offers Intentionalist Cards Buy Black Ca…" at bounding box center [756, 396] width 1512 height 793
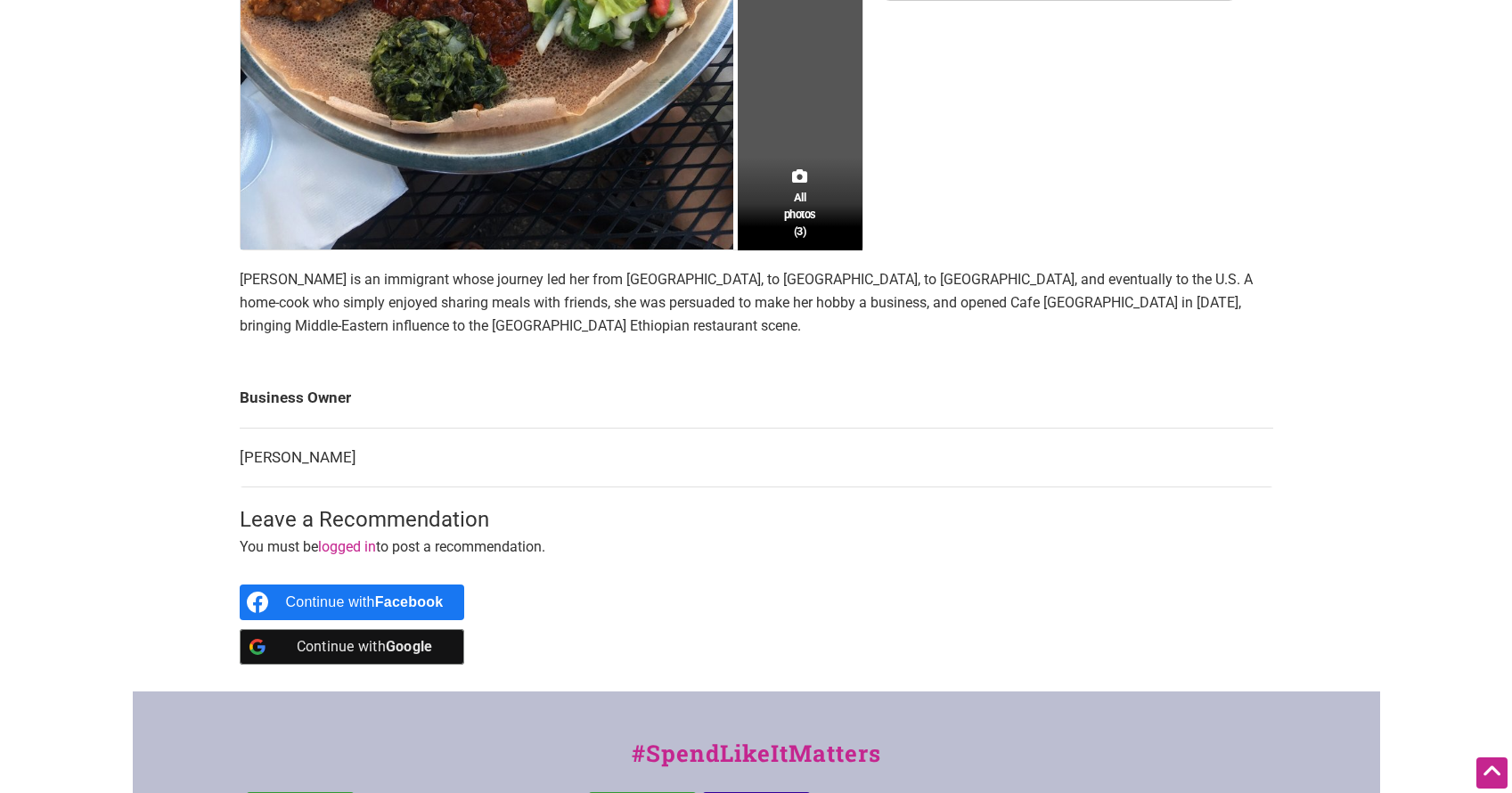
scroll to position [529, 0]
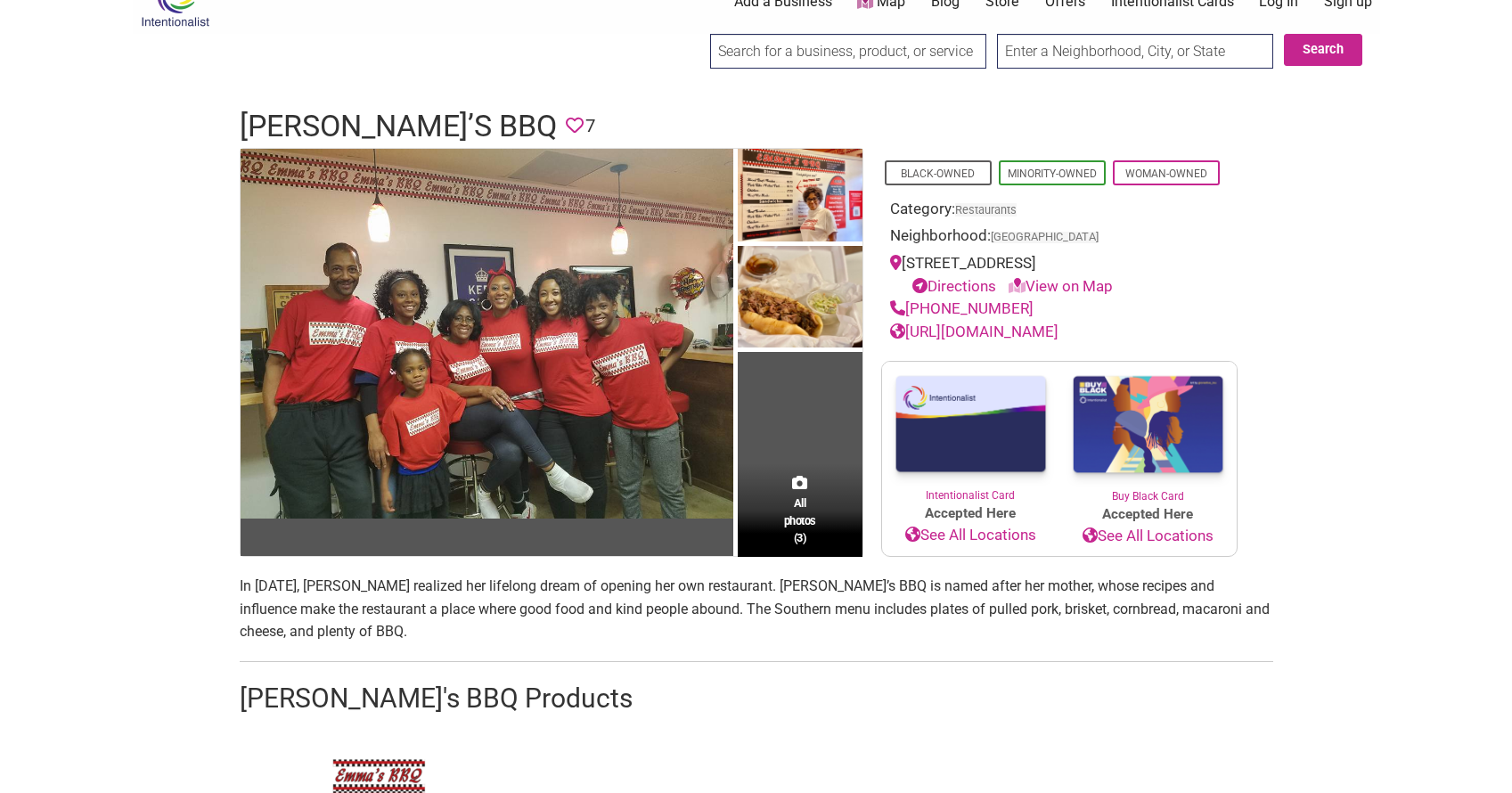
scroll to position [139, 0]
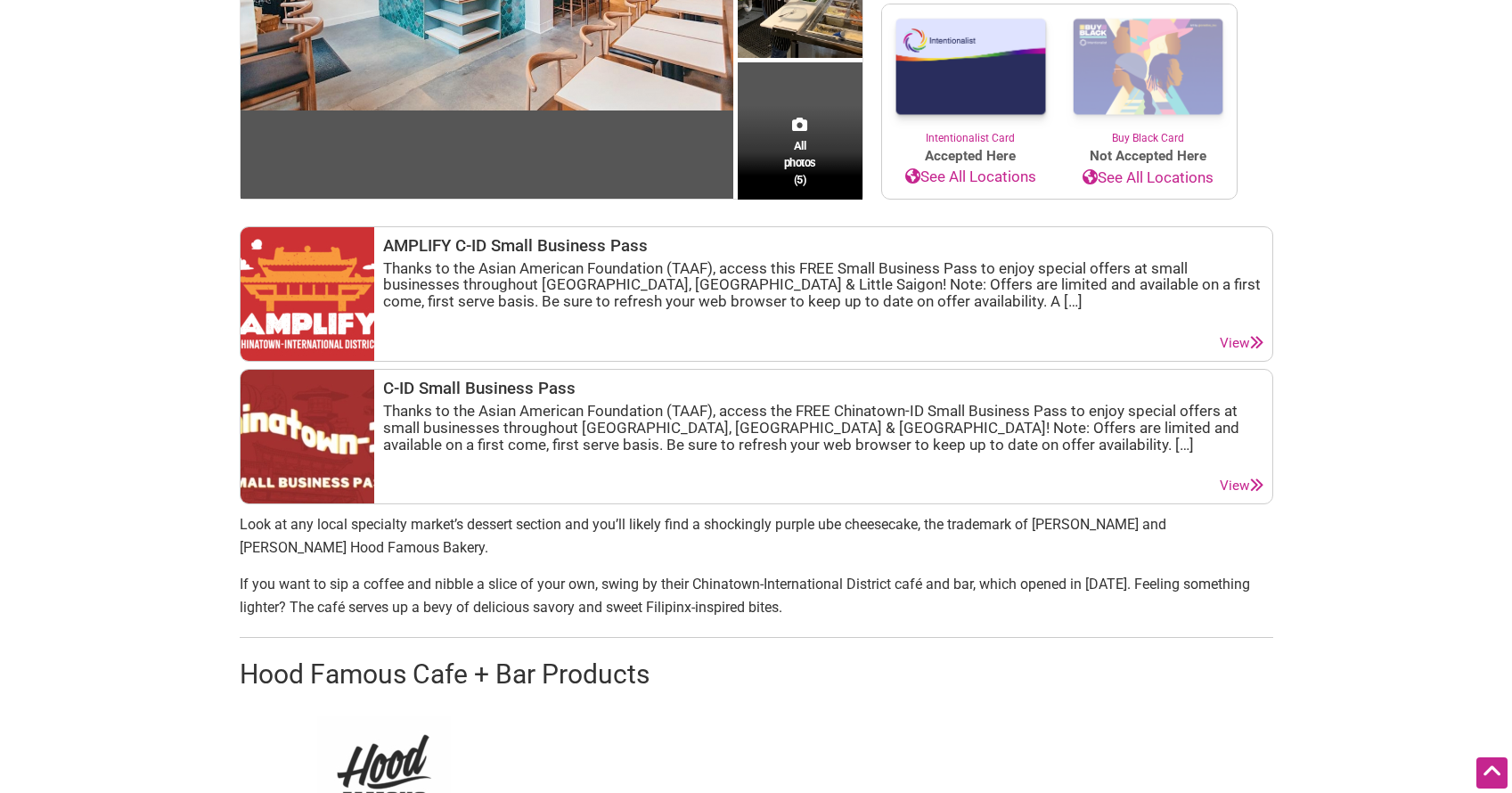
scroll to position [39, 0]
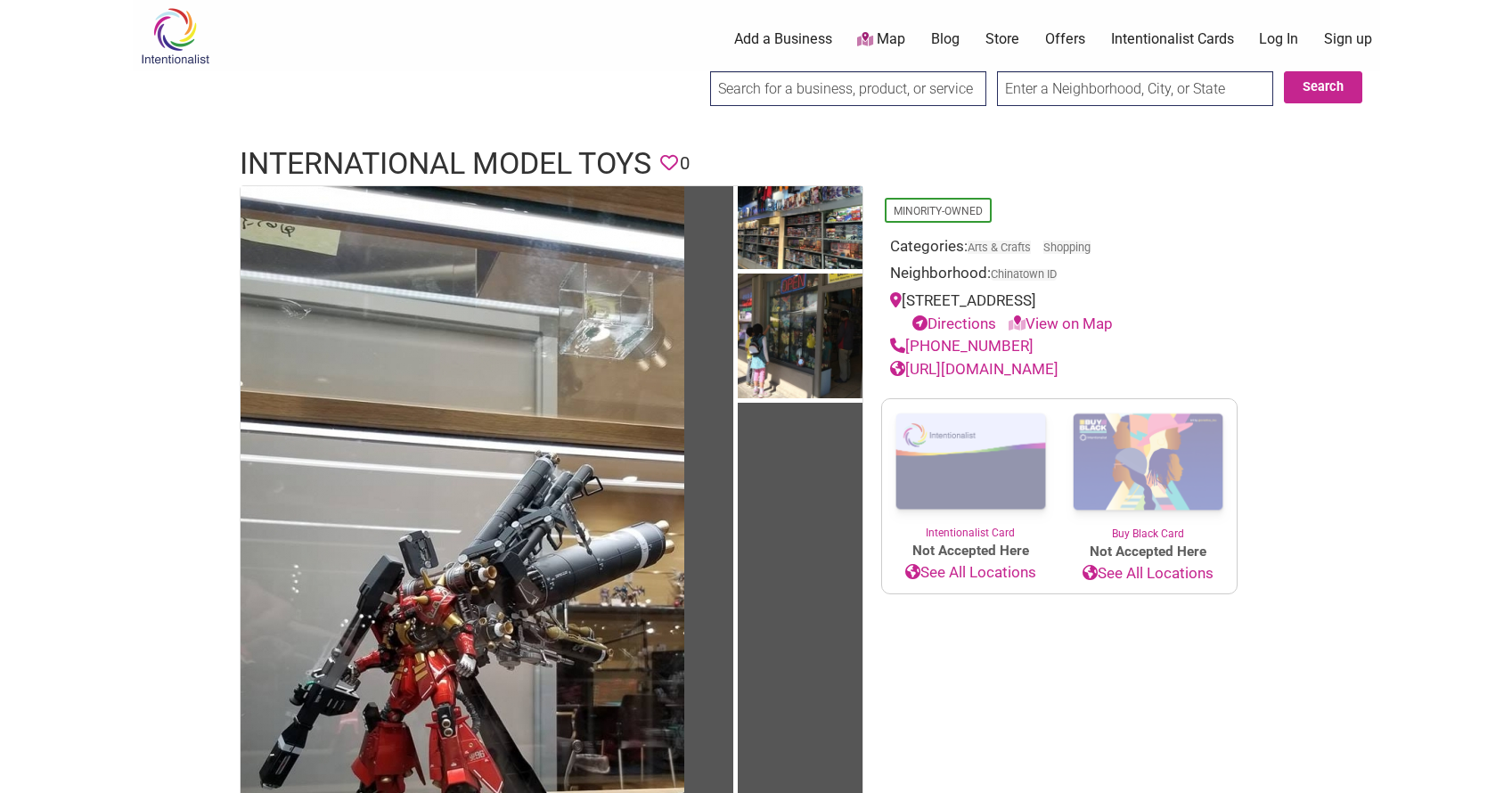
click at [65, 409] on body "× Menu 0 Add a Business Map Blog Store Offers Intentionalist Cards Buy Black Ca…" at bounding box center [756, 396] width 1512 height 793
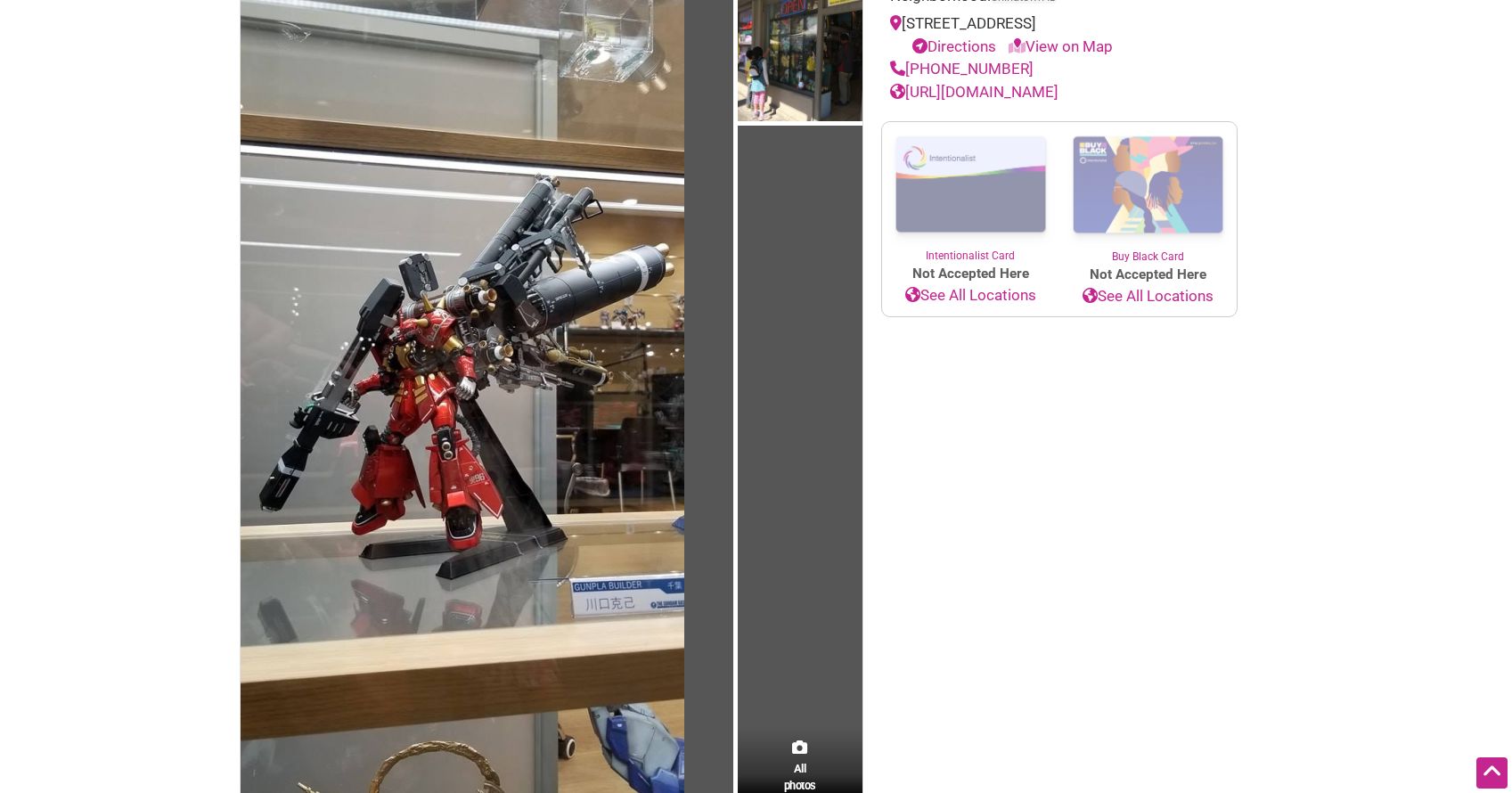
scroll to position [351, 0]
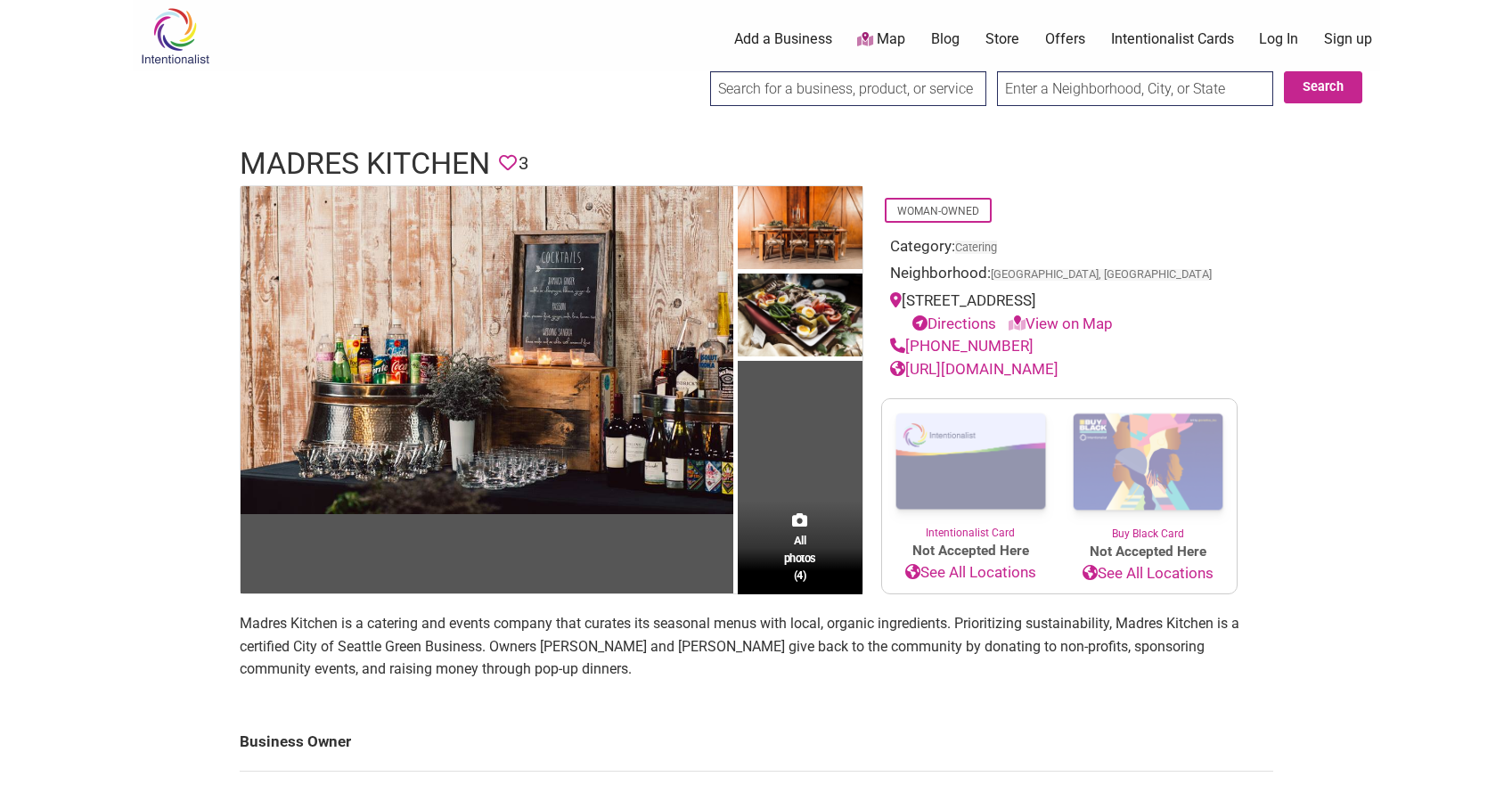
click at [147, 379] on div "Intentionalist Spend like it matters 0 Add a Business Map Blog Store Offers Int…" at bounding box center [756, 741] width 1247 height 1483
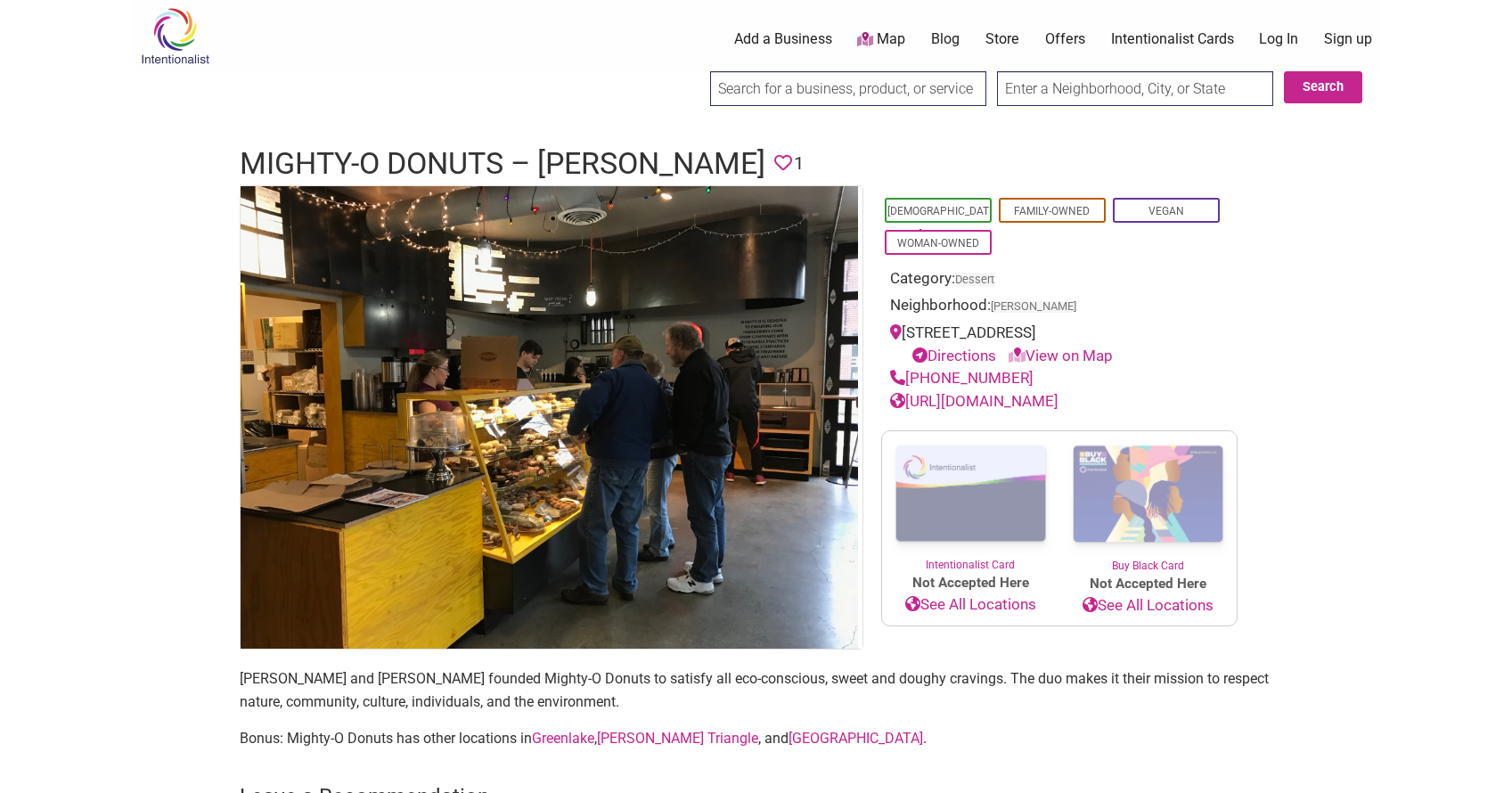
click at [114, 312] on body "× Menu 0 Add a Business Map Blog Store Offers Intentionalist Cards Buy Black Ca…" at bounding box center [756, 396] width 1512 height 793
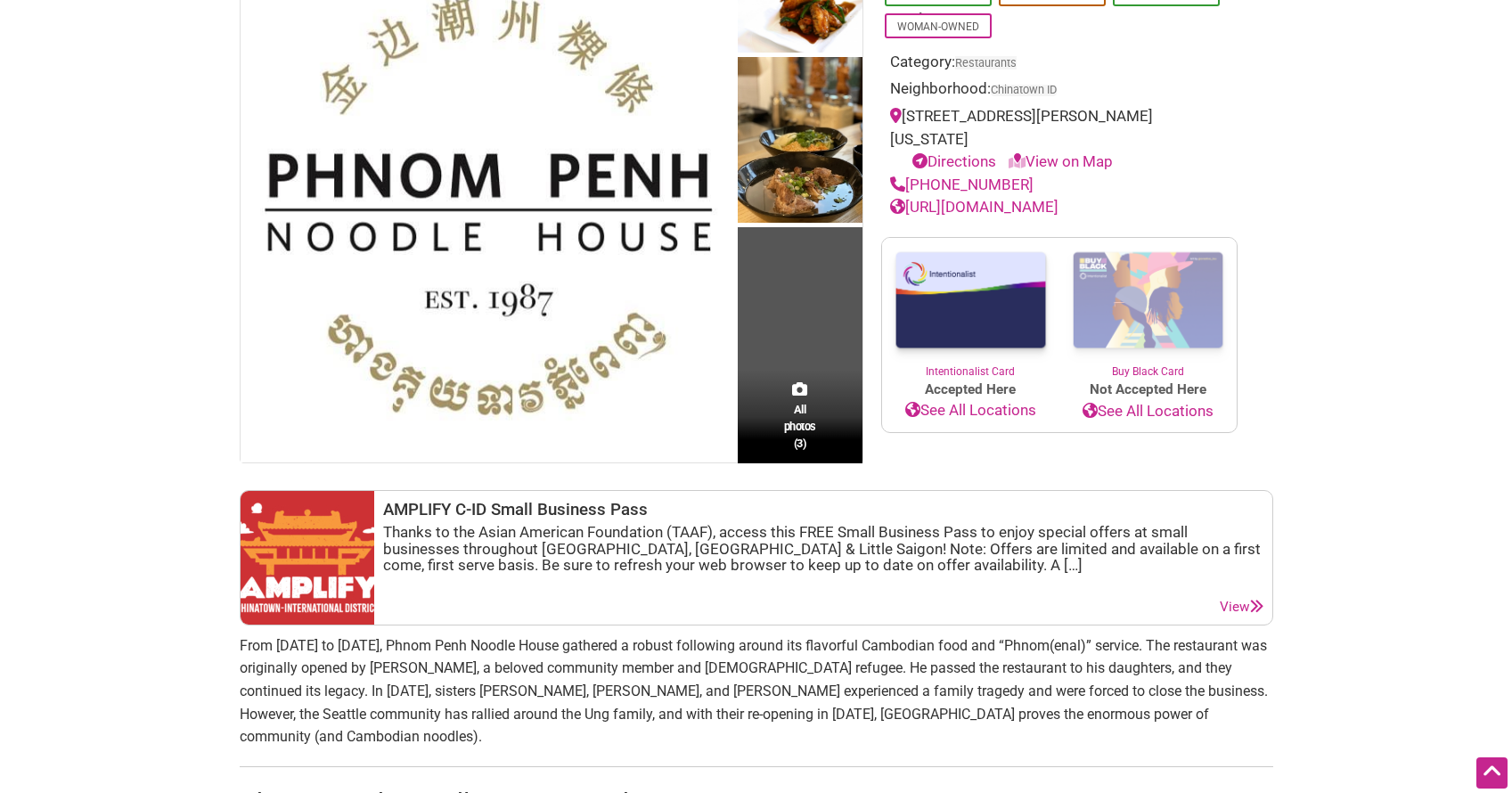
scroll to position [220, 0]
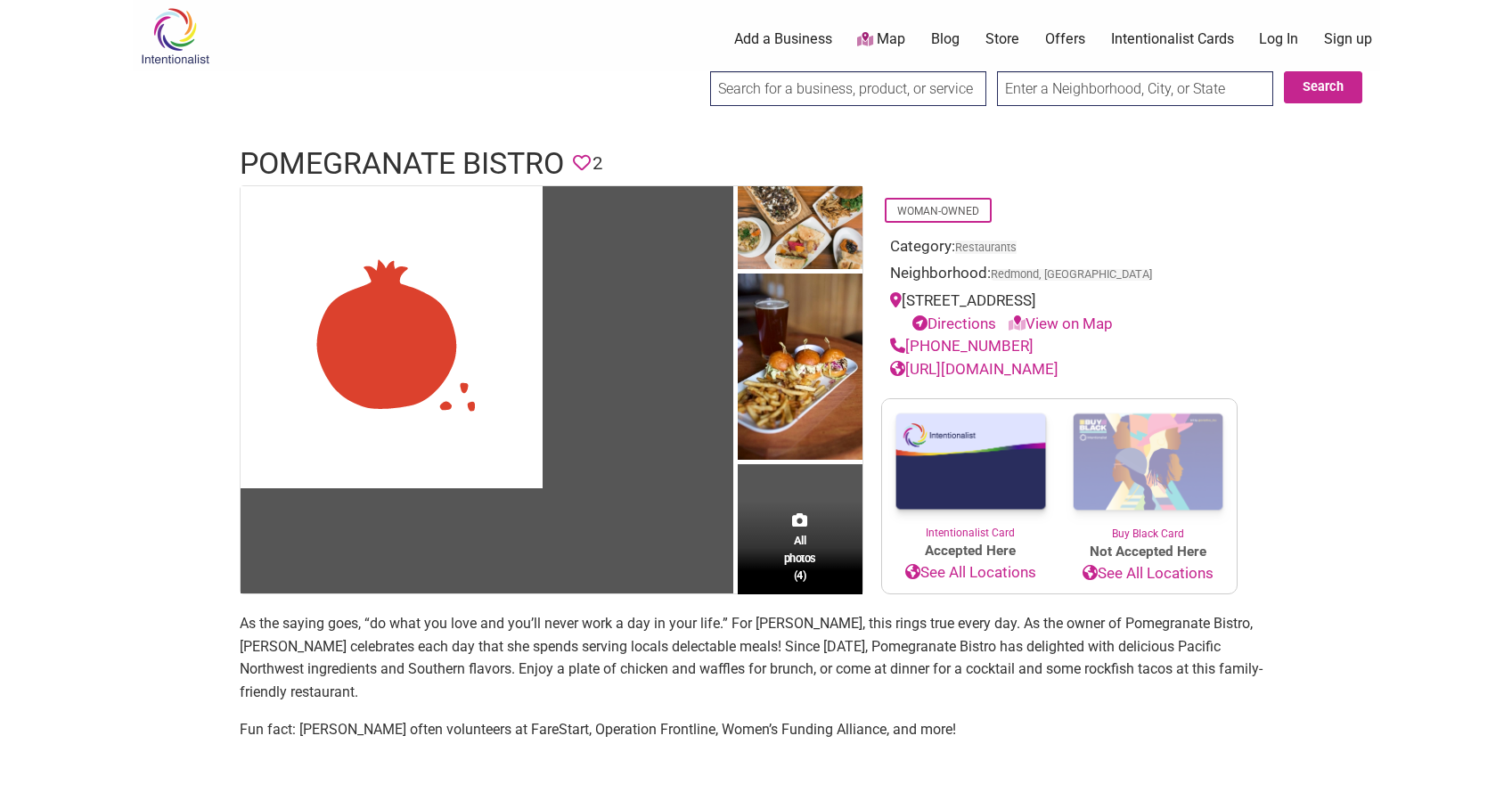
click at [109, 410] on body "× Menu 0 Add a Business Map Blog Store Offers Intentionalist Cards Buy Black Ca…" at bounding box center [756, 396] width 1512 height 793
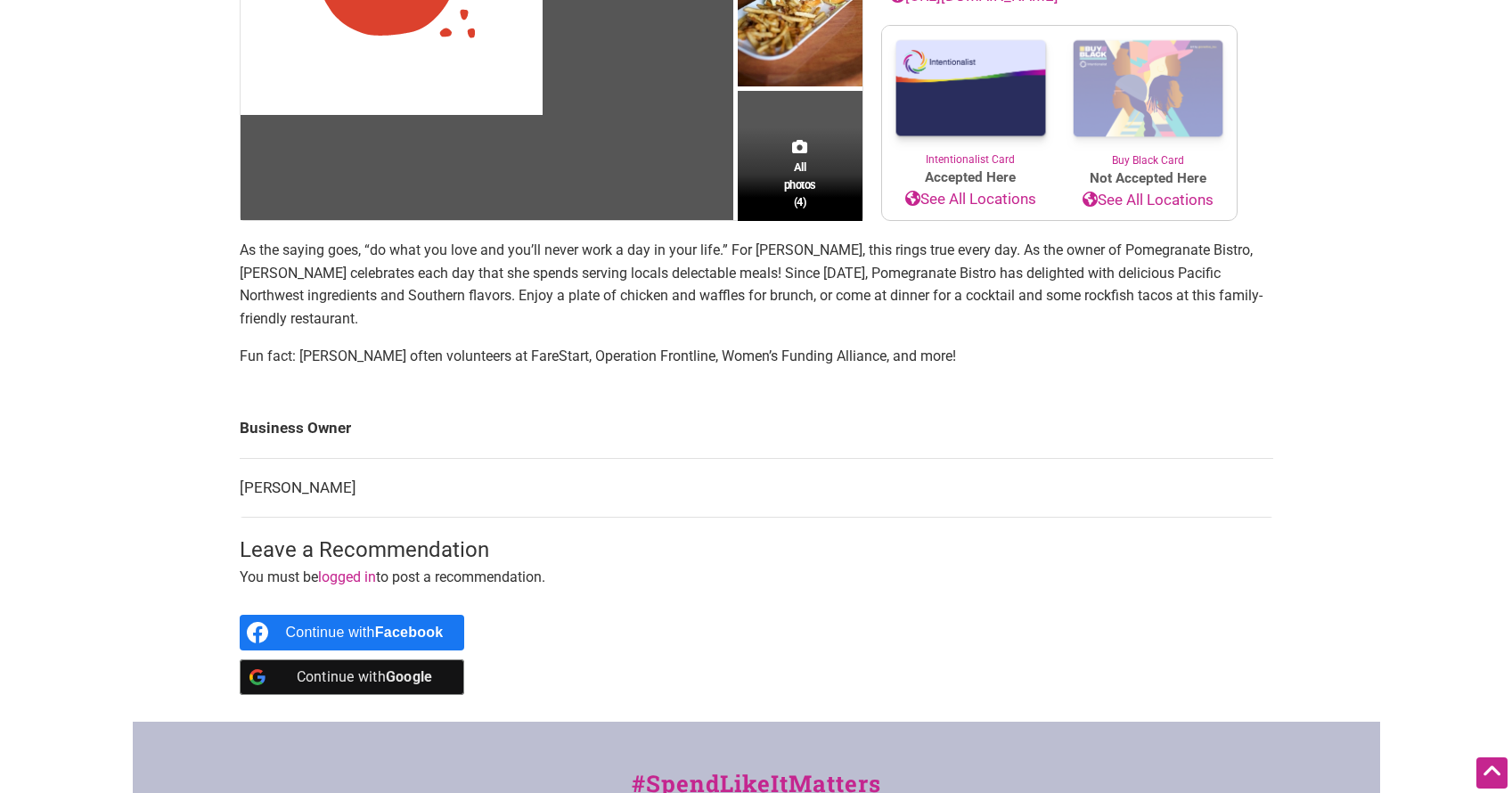
scroll to position [241, 0]
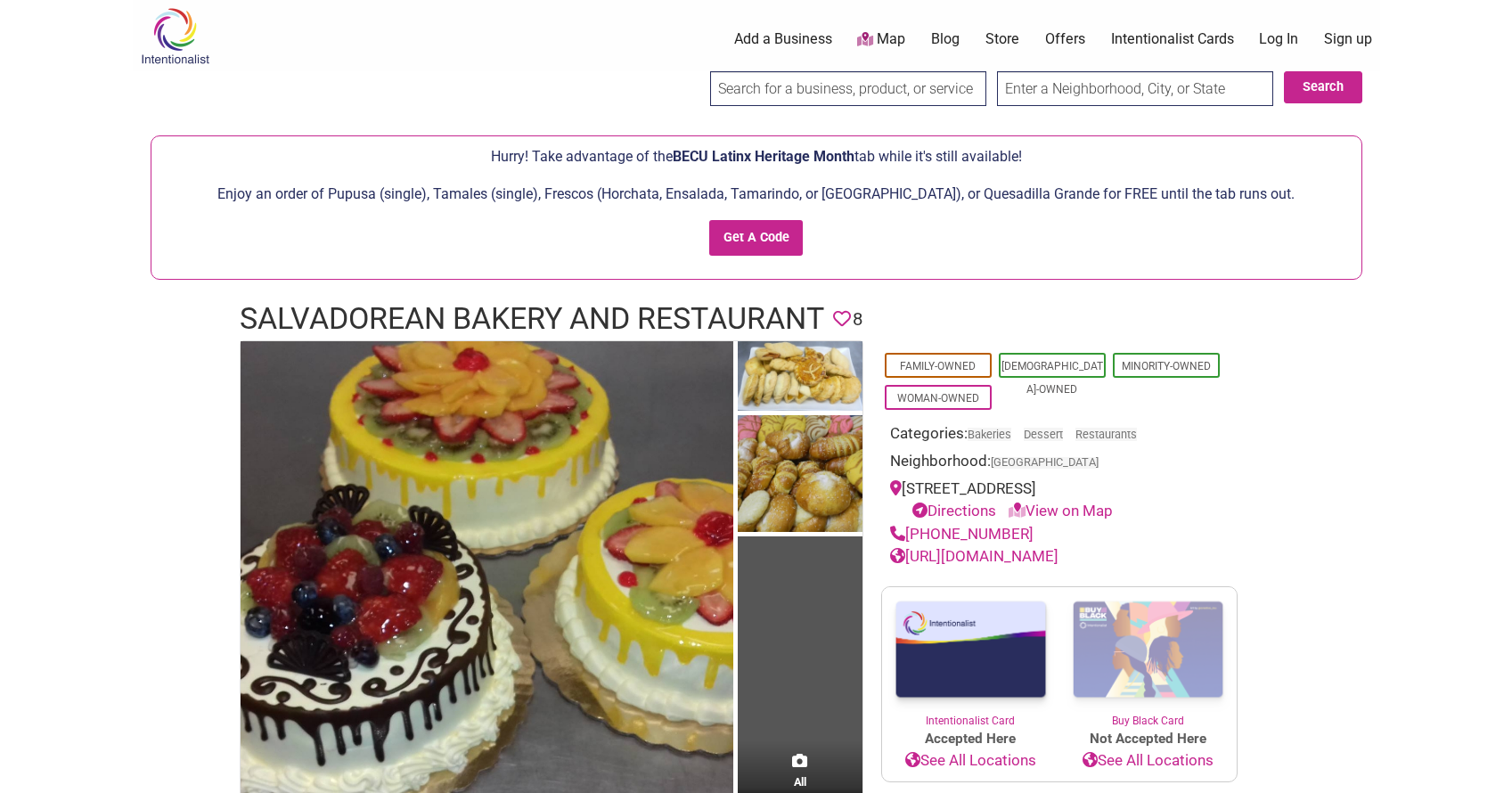
scroll to position [552, 0]
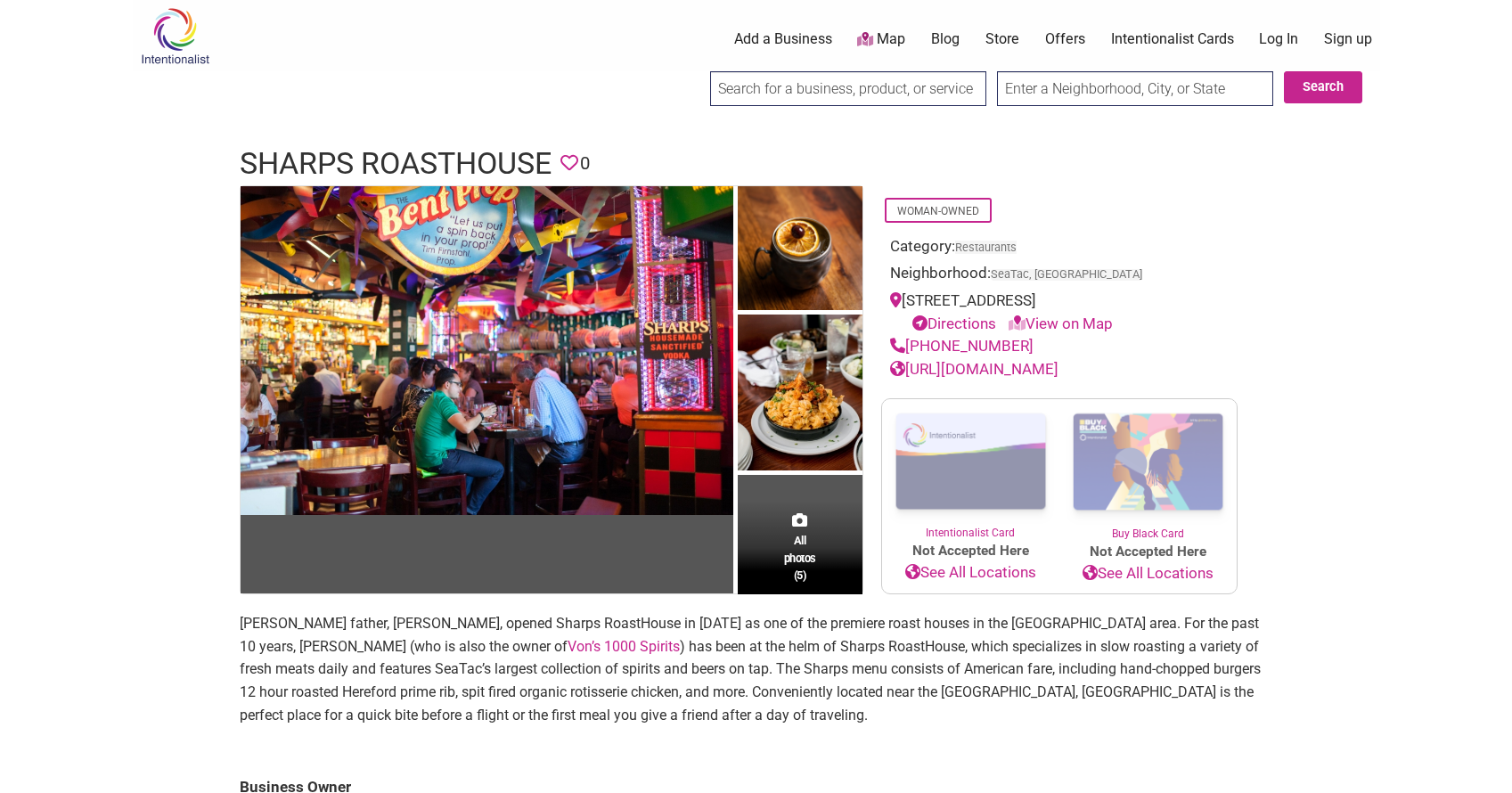
click at [78, 396] on body "× Menu 0 Add a Business Map Blog Store Offers Intentionalist Cards Buy Black Ca…" at bounding box center [756, 396] width 1512 height 793
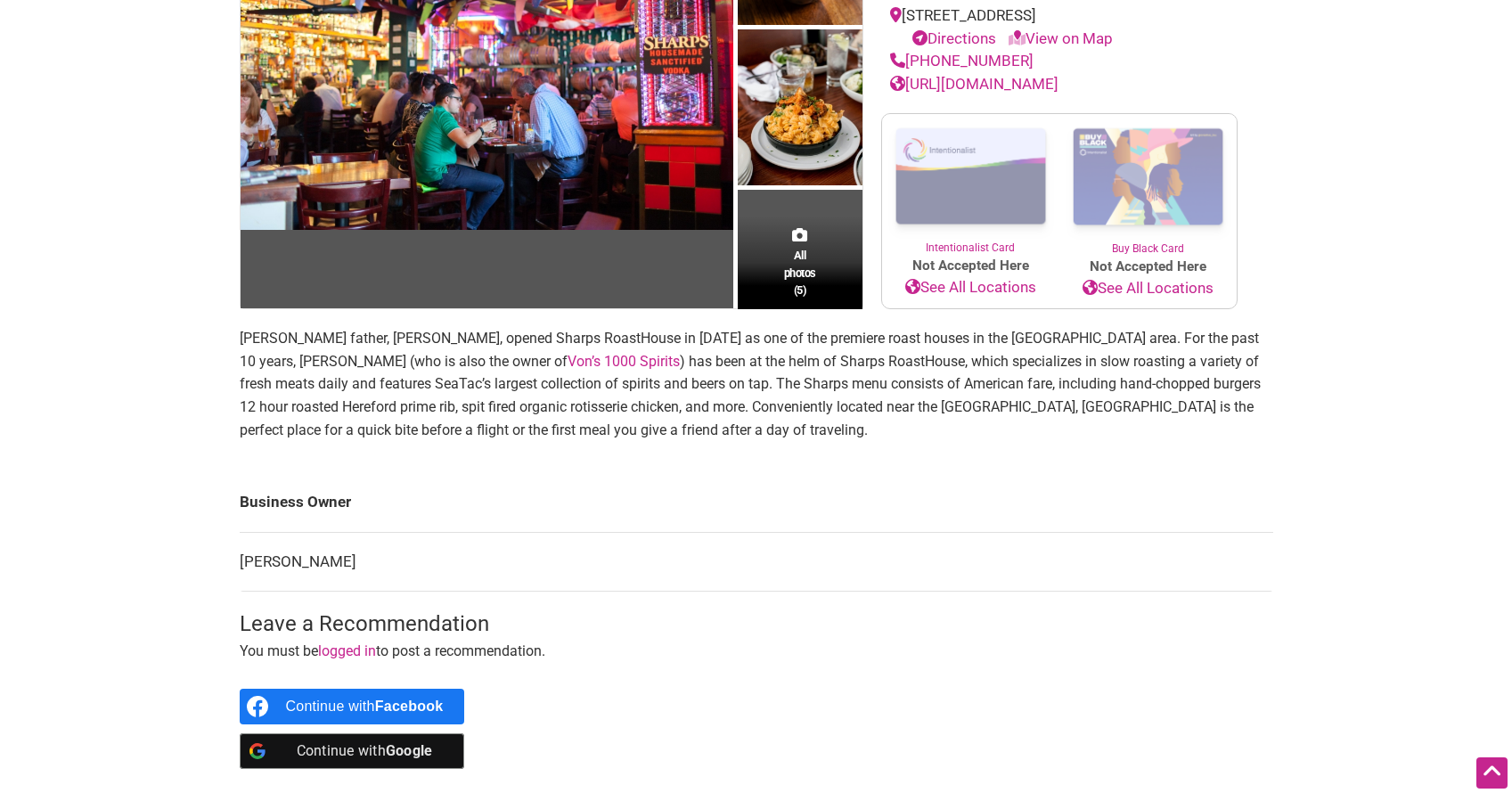
drag, startPoint x: 415, startPoint y: 550, endPoint x: 244, endPoint y: 549, distance: 171.0
click at [244, 549] on td "Merrisa Firnstahl-Claridge" at bounding box center [756, 562] width 1033 height 60
copy td "Merrisa Firnstahl-Claridge"
click at [439, 454] on main "All photos (5) Woman-Owned Category: Restaurants Neighborhood: SeaTac, WA 18427…" at bounding box center [756, 348] width 1033 height 897
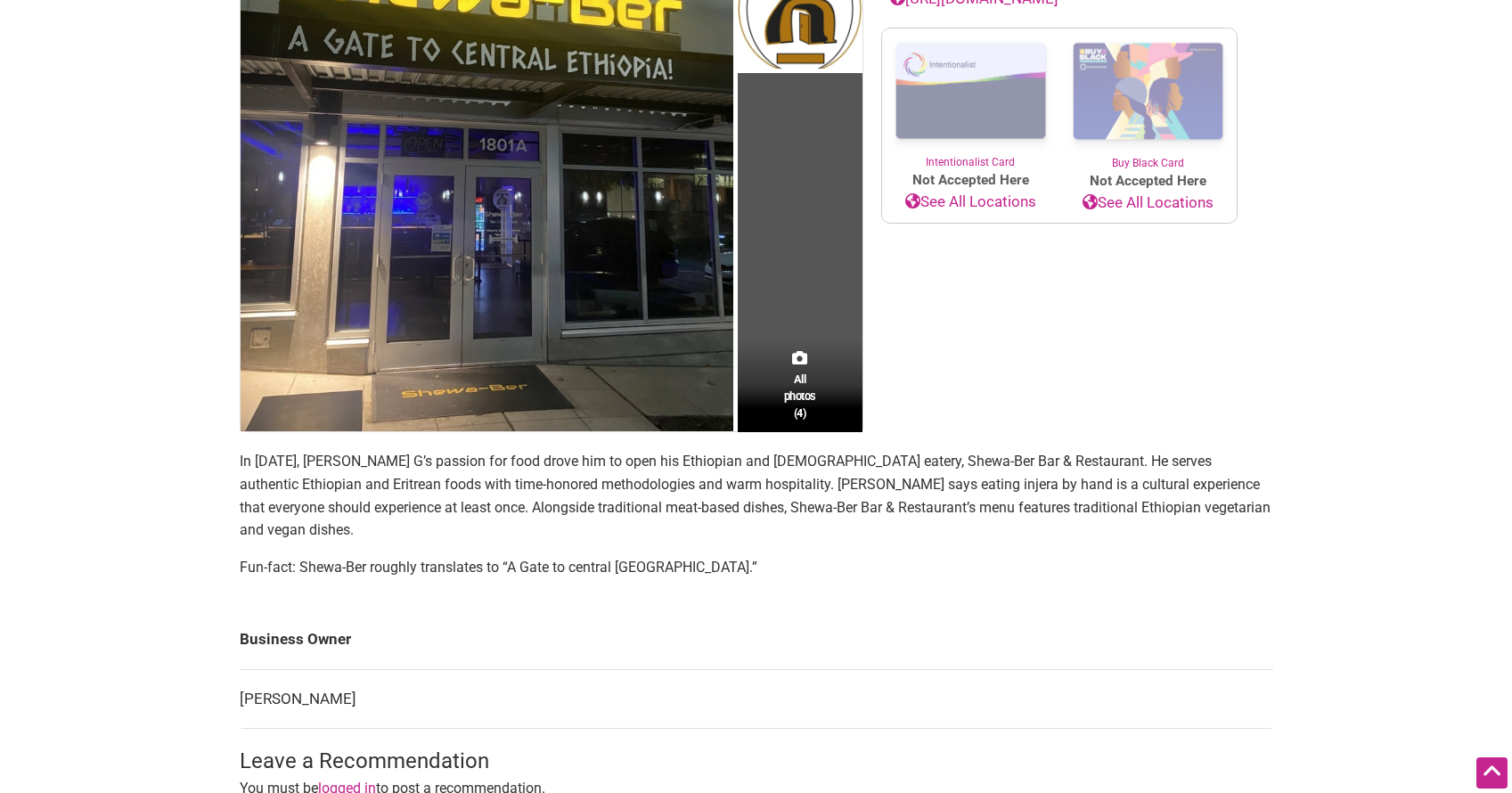
scroll to position [418, 0]
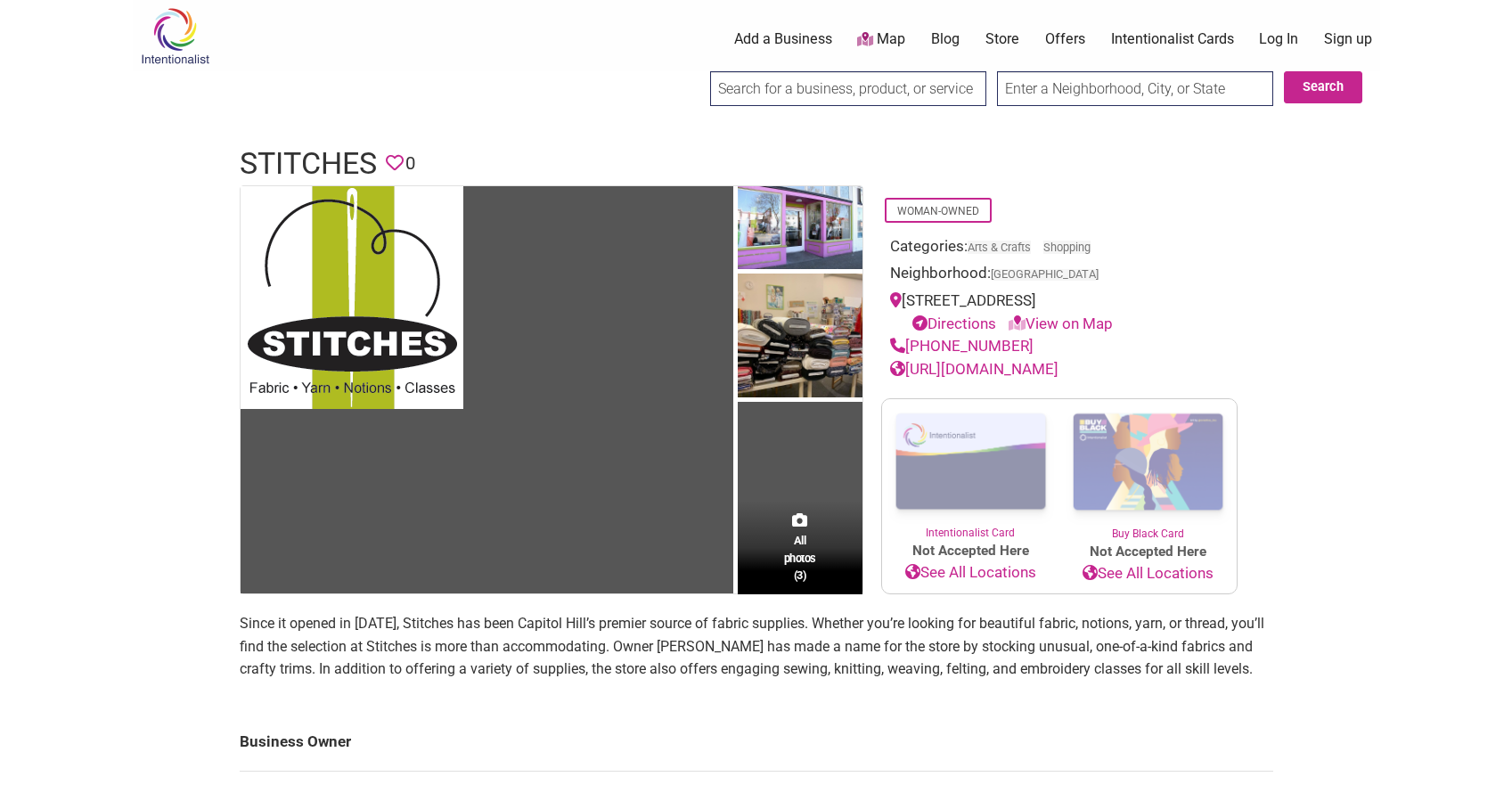
click at [158, 465] on div "Intentionalist Spend like it matters 0 Add a Business Map Blog Store Offers Int…" at bounding box center [756, 741] width 1247 height 1483
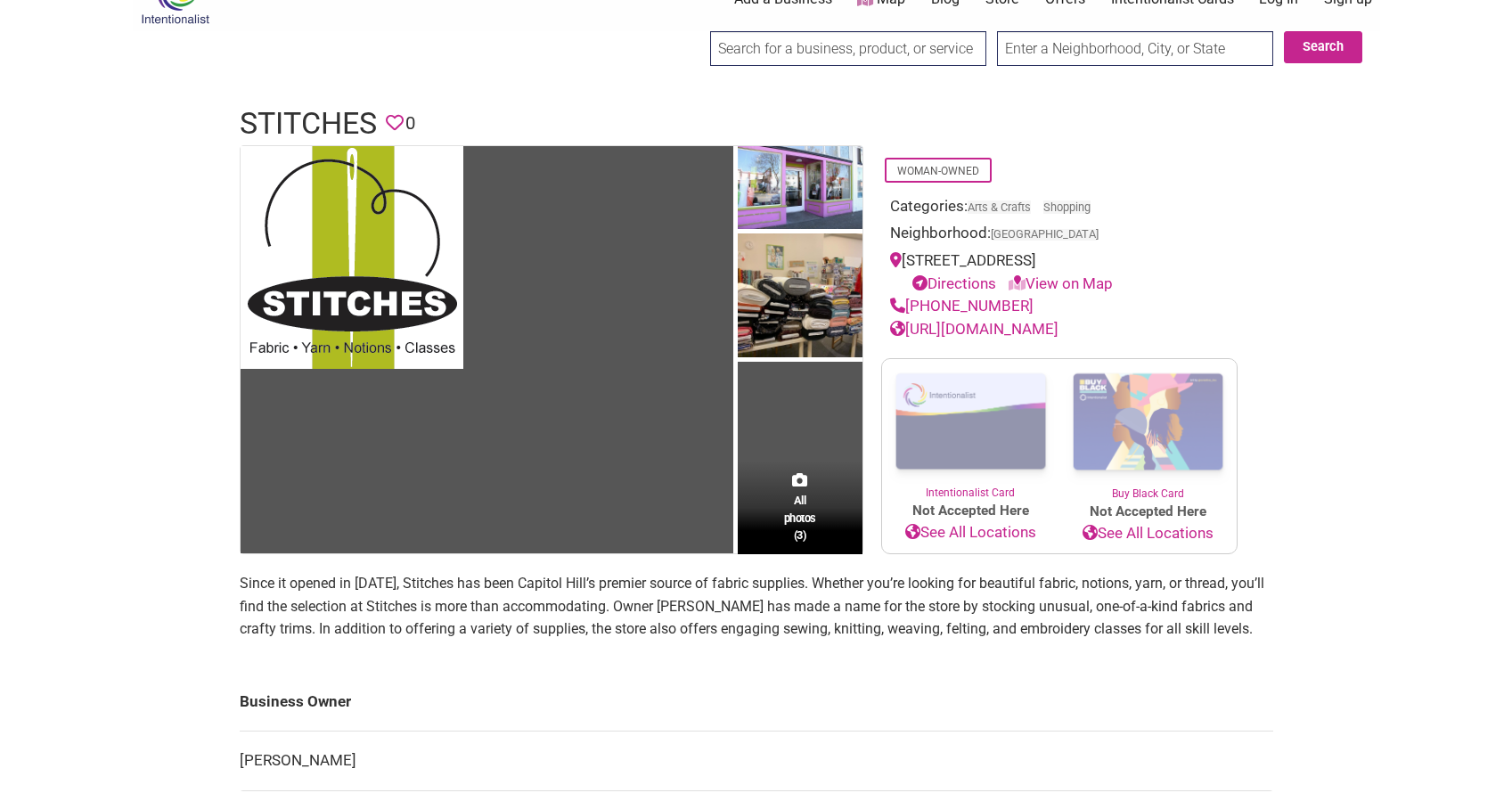
scroll to position [68, 0]
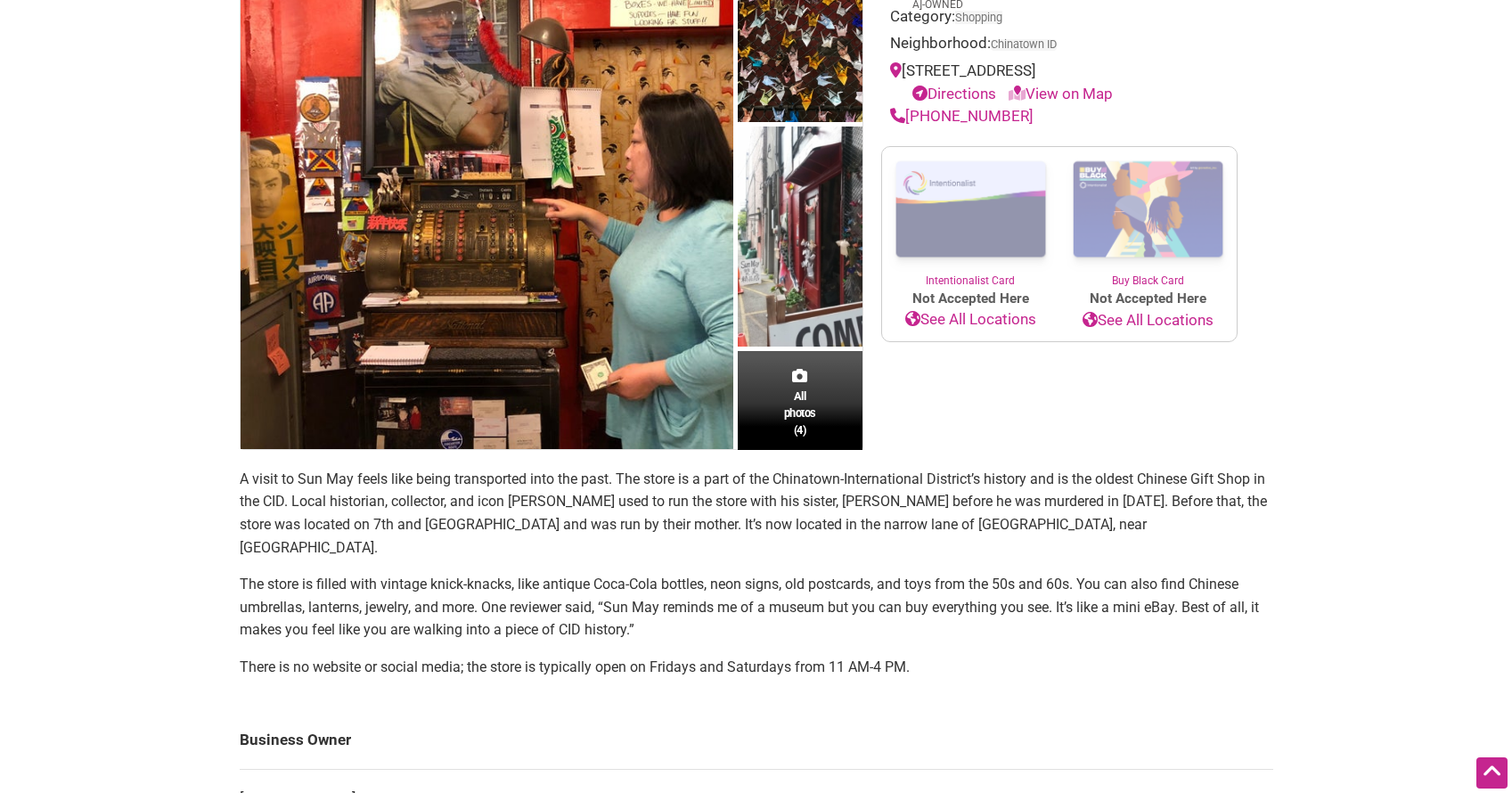
scroll to position [257, 0]
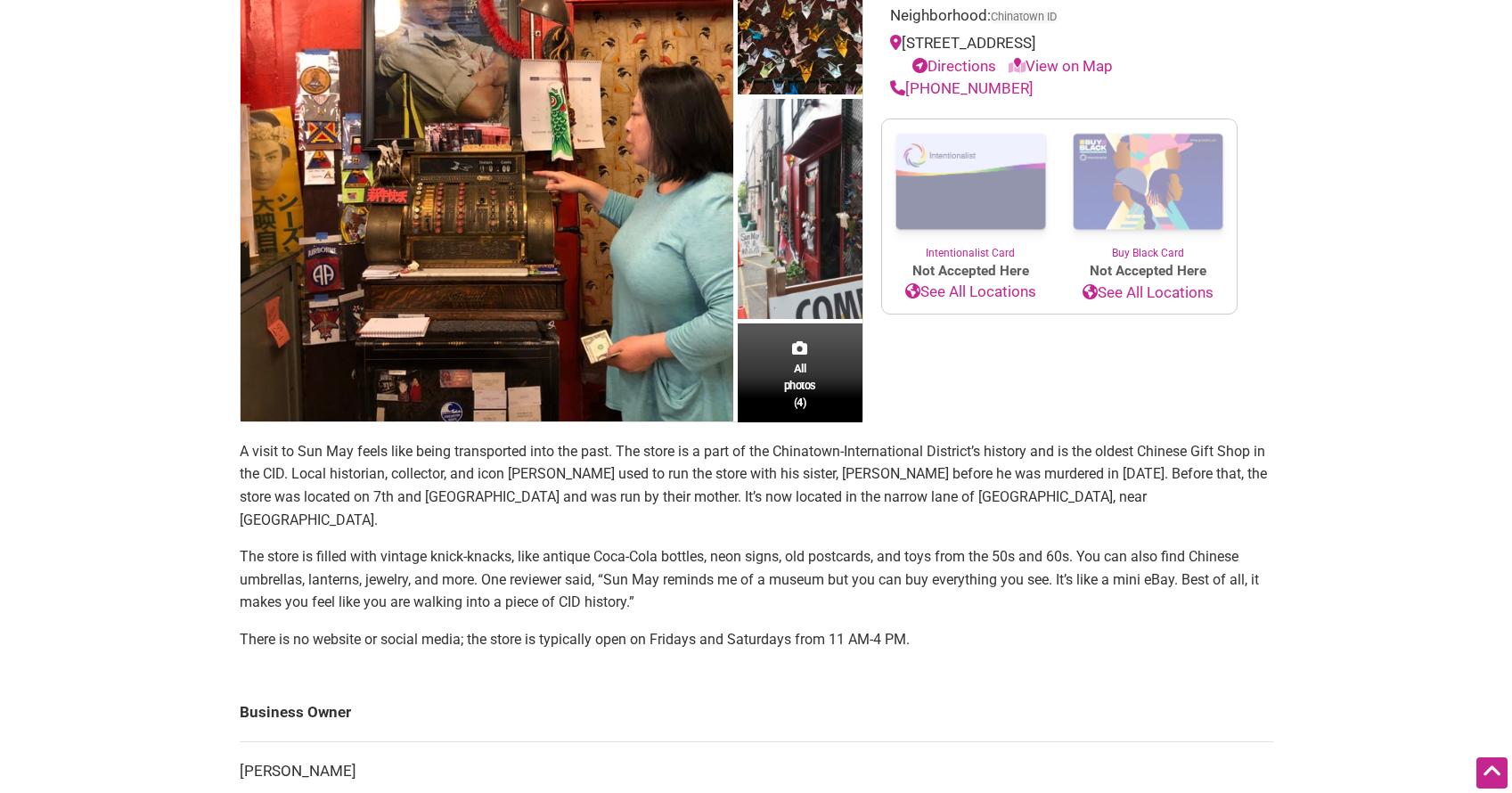
click at [148, 433] on div "Intentionalist Spend like it matters 0 Add a Business Map Blog Store Offers Int…" at bounding box center [756, 598] width 1247 height 1711
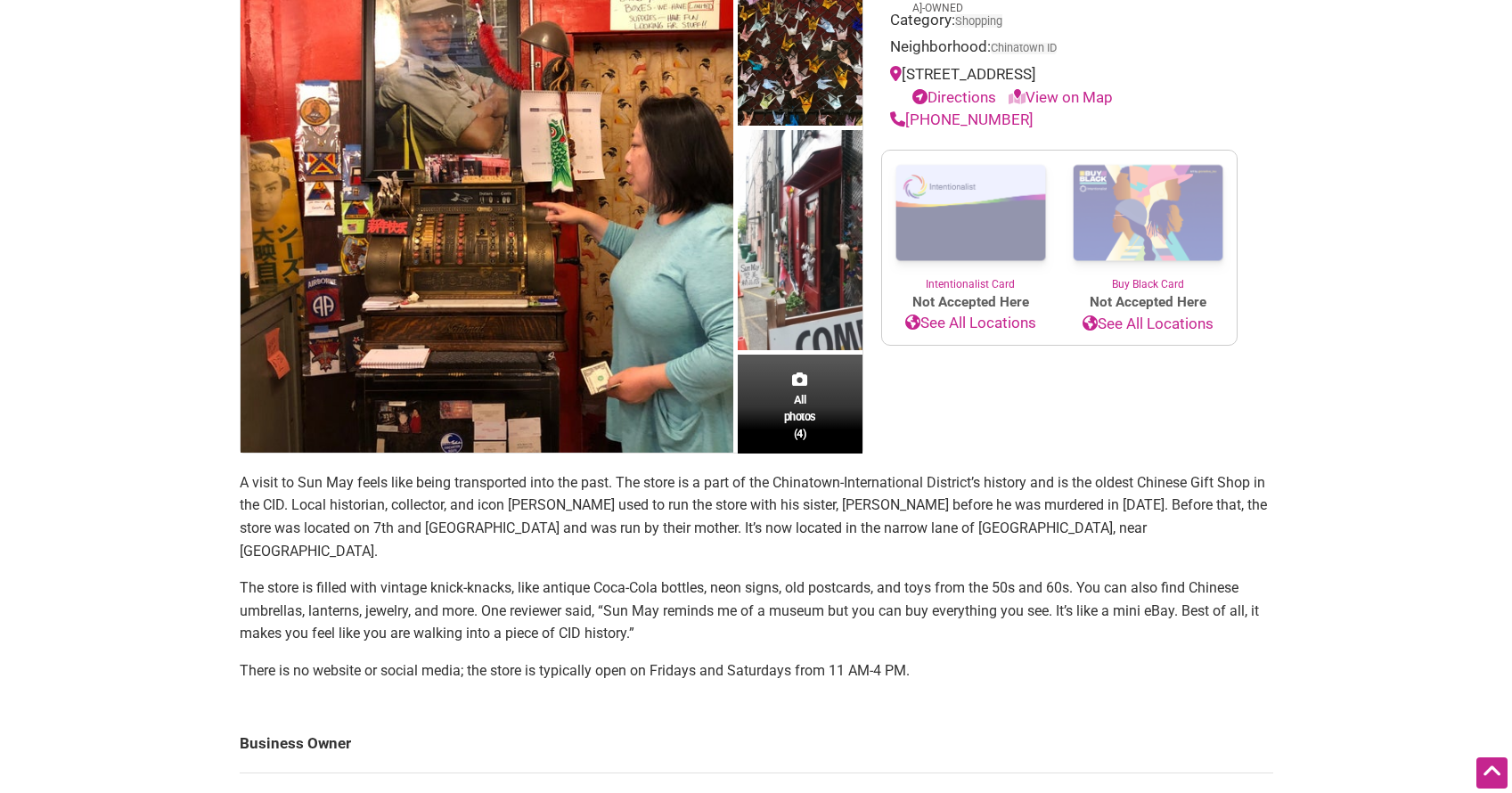
scroll to position [0, 0]
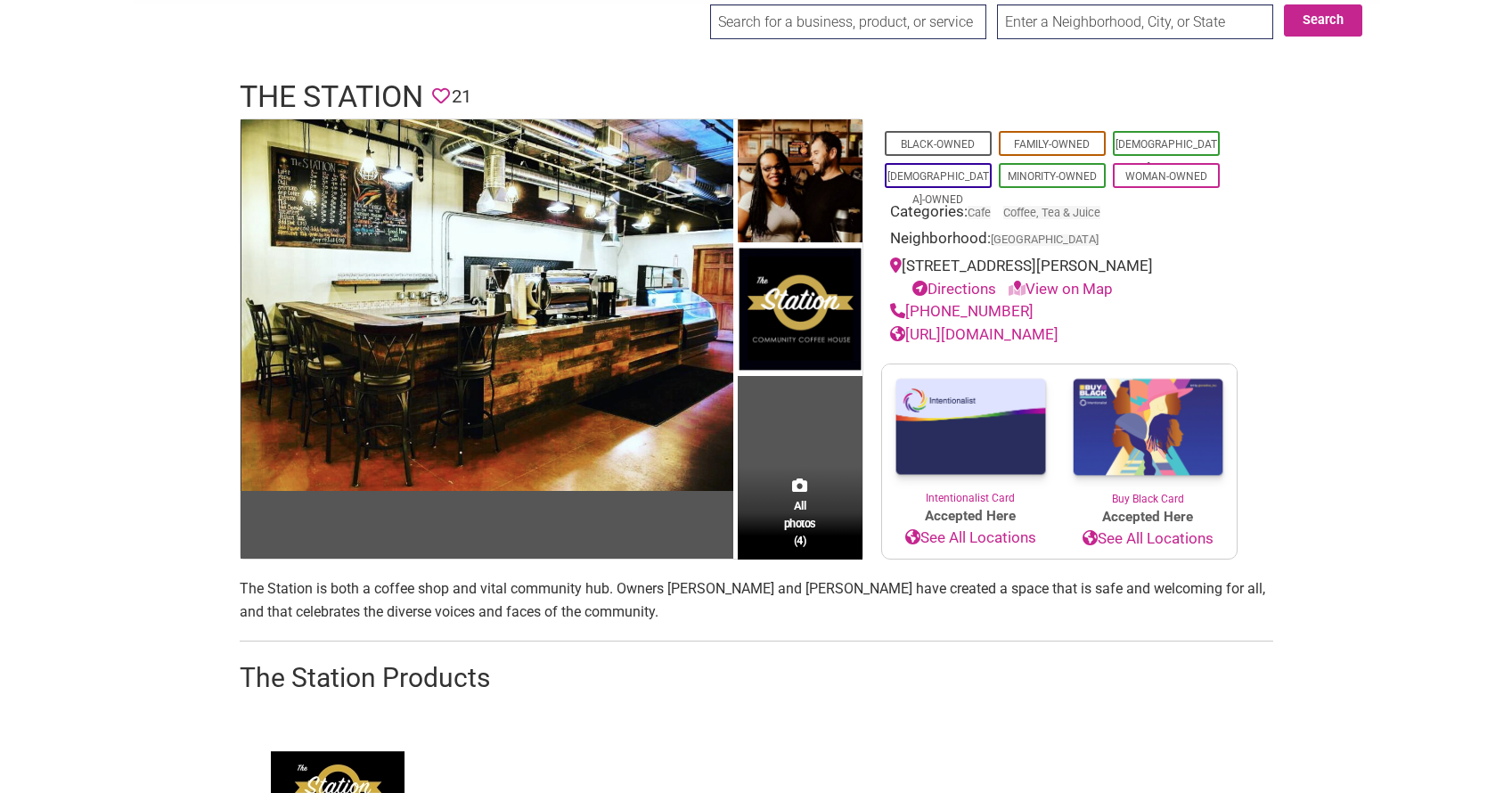
scroll to position [118, 0]
